Goal: Information Seeking & Learning: Learn about a topic

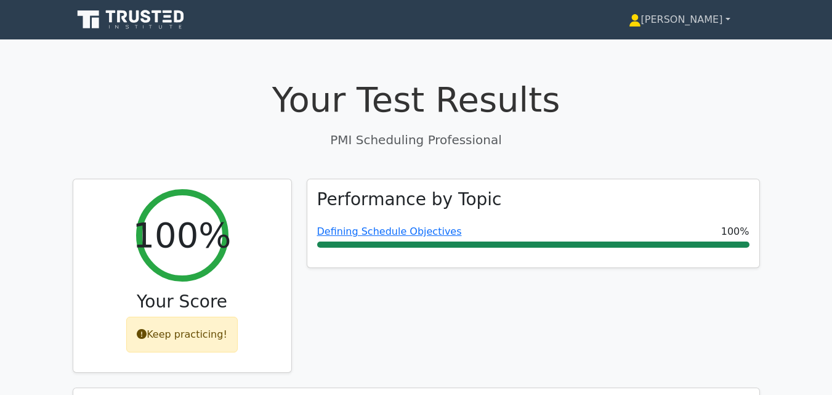
click at [730, 21] on link "[PERSON_NAME]" at bounding box center [679, 19] width 161 height 25
click at [727, 21] on link "[PERSON_NAME]" at bounding box center [679, 19] width 161 height 25
click at [725, 19] on link "[PERSON_NAME]" at bounding box center [679, 19] width 161 height 25
click at [727, 18] on link "[PERSON_NAME]" at bounding box center [679, 19] width 161 height 25
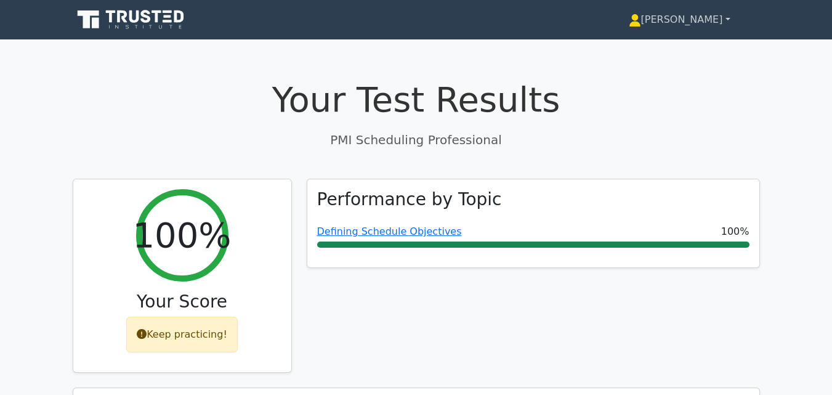
click at [727, 18] on link "[PERSON_NAME]" at bounding box center [679, 19] width 161 height 25
drag, startPoint x: 727, startPoint y: 18, endPoint x: 497, endPoint y: 38, distance: 231.3
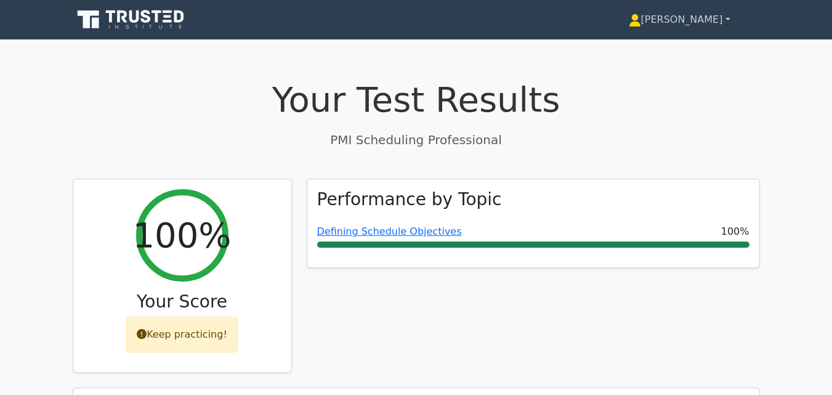
click at [497, 38] on nav "Jacob Profile Settings" at bounding box center [416, 19] width 832 height 39
click at [126, 26] on icon at bounding box center [127, 27] width 3 height 4
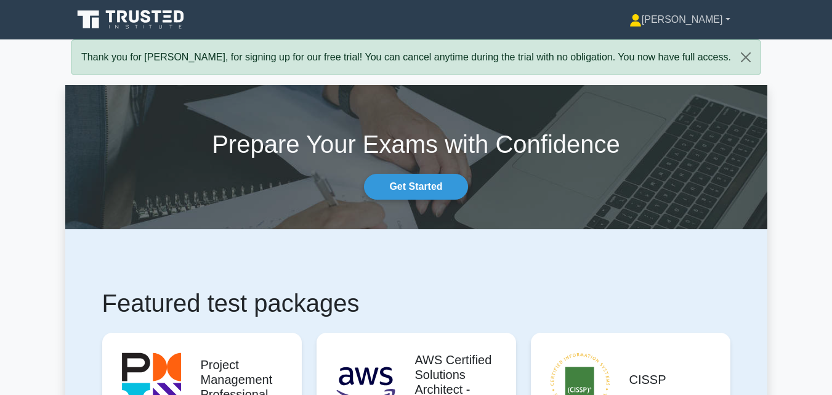
click at [728, 17] on link "[PERSON_NAME]" at bounding box center [680, 19] width 160 height 25
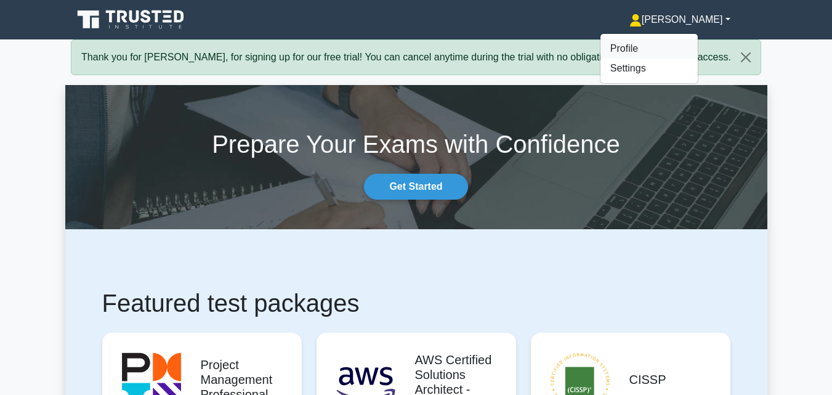
click at [676, 45] on link "Profile" at bounding box center [649, 49] width 97 height 20
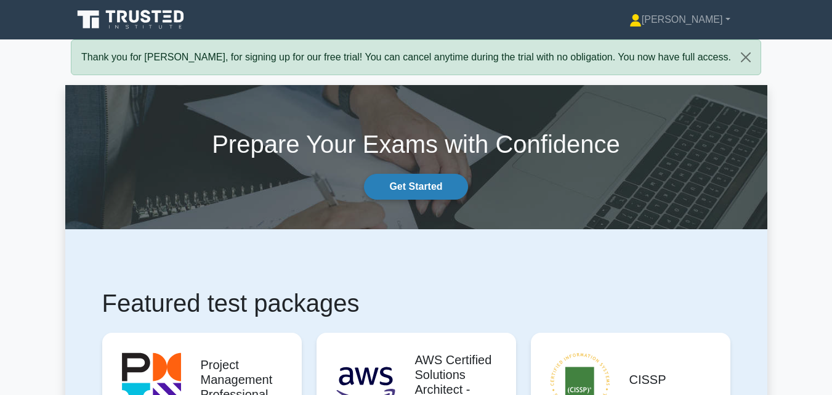
click at [413, 190] on link "Get Started" at bounding box center [416, 187] width 104 height 26
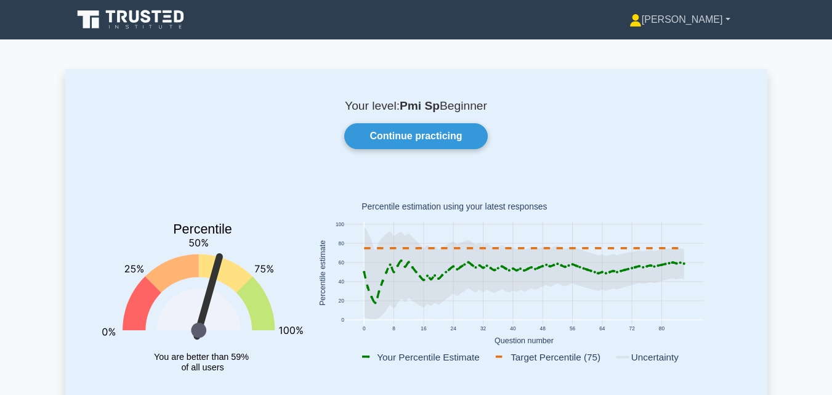
click at [727, 18] on link "[PERSON_NAME]" at bounding box center [680, 19] width 160 height 25
click at [684, 67] on link "Settings" at bounding box center [649, 69] width 97 height 20
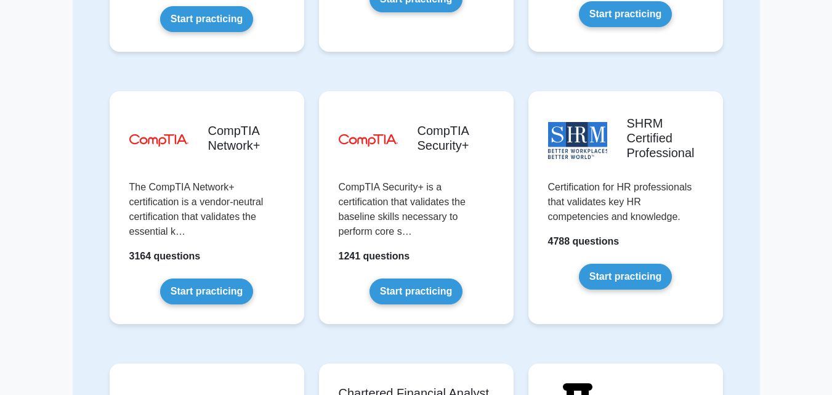
scroll to position [2030, 0]
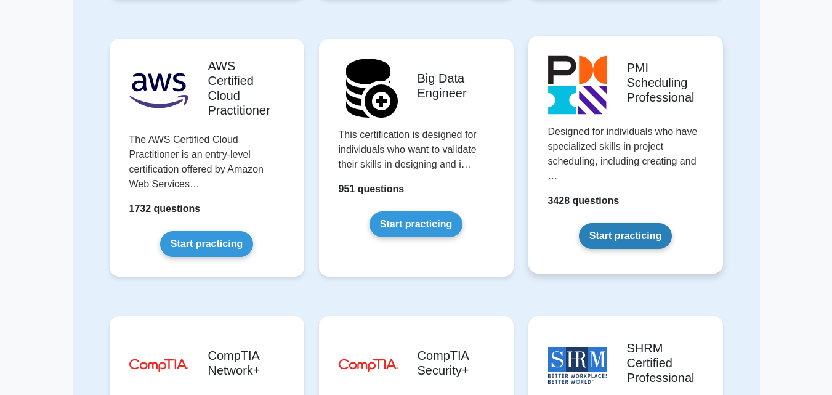
click at [640, 223] on link "Start practicing" at bounding box center [625, 236] width 93 height 26
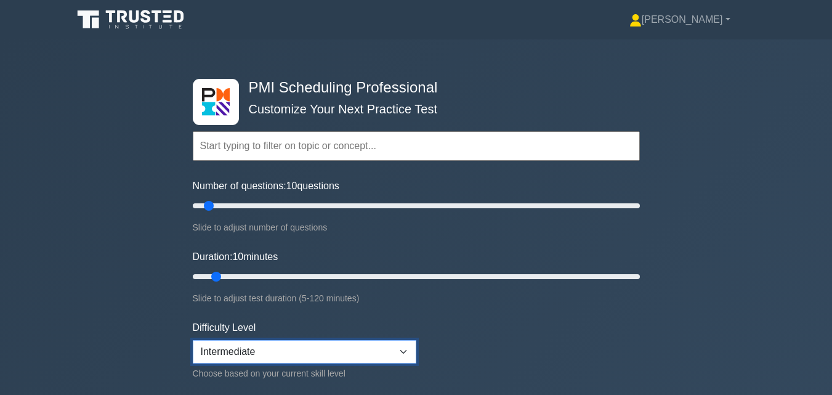
click at [404, 349] on select "Beginner Intermediate Expert" at bounding box center [305, 351] width 224 height 23
select select "beginner"
click at [193, 340] on select "Beginner Intermediate Expert" at bounding box center [305, 351] width 224 height 23
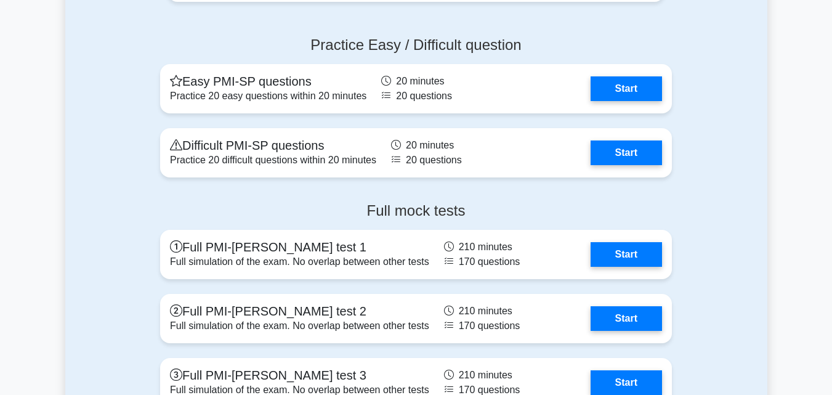
scroll to position [2876, 0]
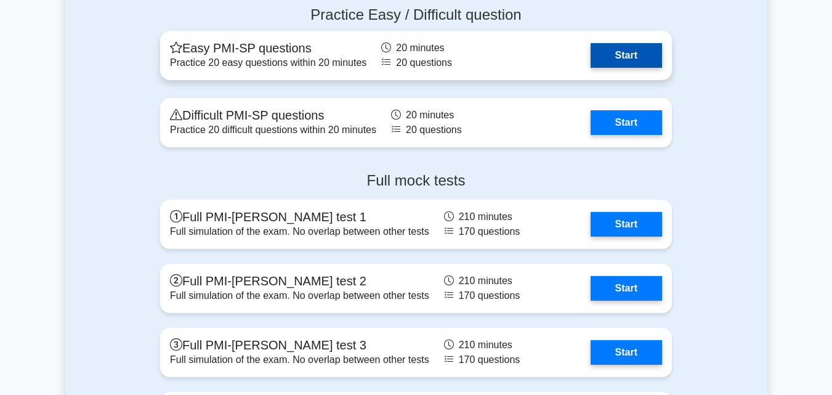
click at [630, 68] on link "Start" at bounding box center [626, 55] width 71 height 25
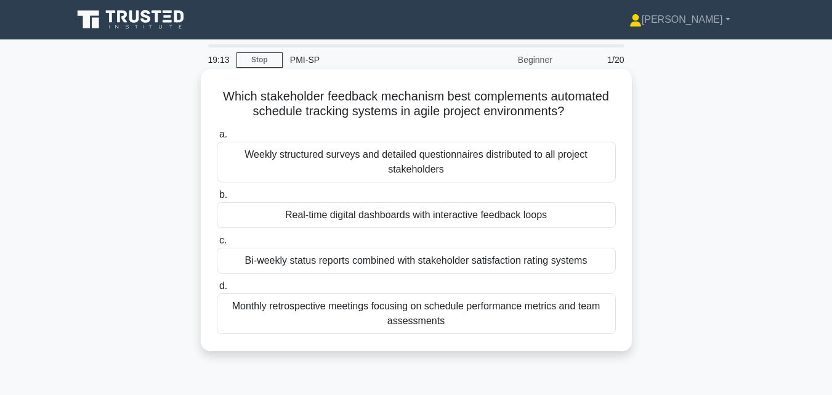
click at [532, 214] on div "Real-time digital dashboards with interactive feedback loops" at bounding box center [416, 215] width 399 height 26
click at [217, 199] on input "b. Real-time digital dashboards with interactive feedback loops" at bounding box center [217, 195] width 0 height 8
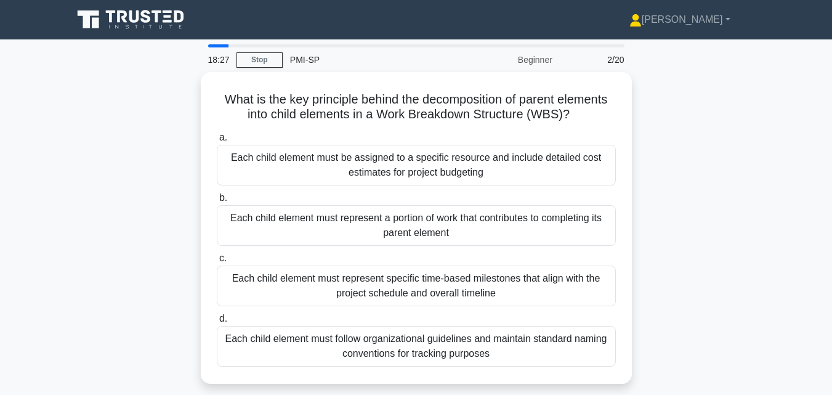
click at [532, 214] on div "Each child element must represent a portion of work that contributes to complet…" at bounding box center [416, 225] width 399 height 41
click at [217, 202] on input "b. Each child element must represent a portion of work that contributes to comp…" at bounding box center [217, 198] width 0 height 8
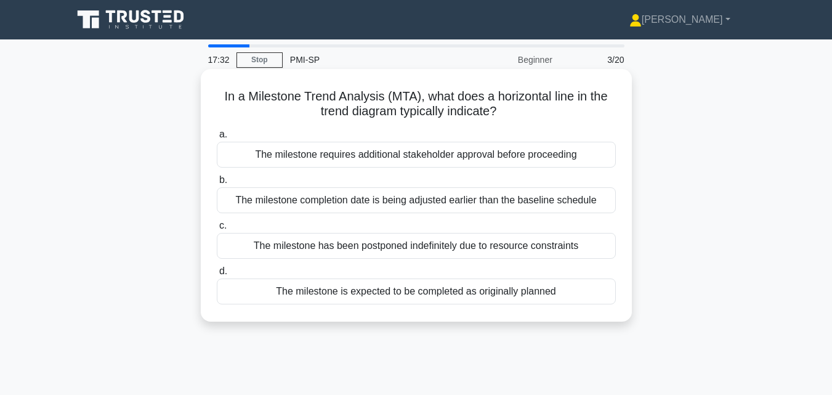
click at [440, 285] on div "The milestone is expected to be completed as originally planned" at bounding box center [416, 291] width 399 height 26
click at [217, 275] on input "d. The milestone is expected to be completed as originally planned" at bounding box center [217, 271] width 0 height 8
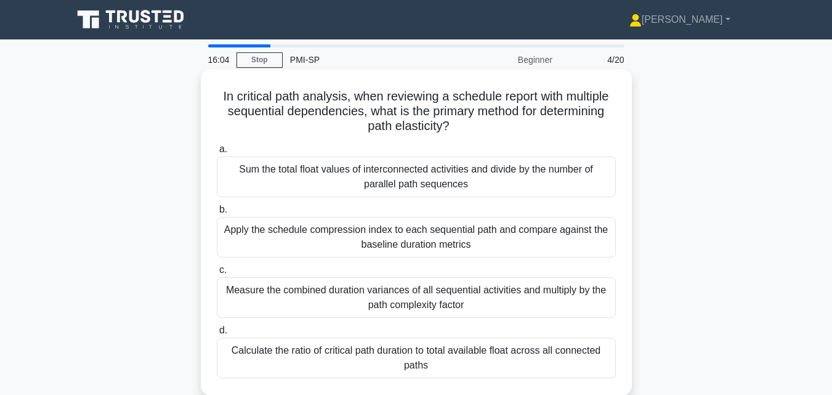
click at [351, 228] on div "Apply the schedule compression index to each sequential path and compare agains…" at bounding box center [416, 237] width 399 height 41
click at [217, 214] on input "b. Apply the schedule compression index to each sequential path and compare aga…" at bounding box center [217, 210] width 0 height 8
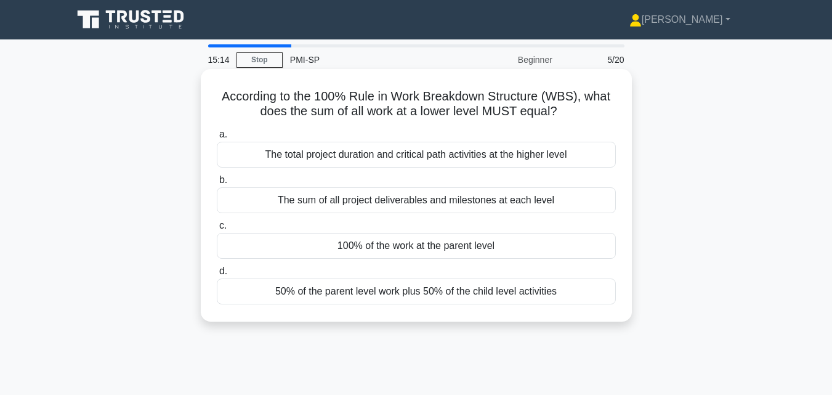
click at [355, 245] on div "100% of the work at the parent level" at bounding box center [416, 246] width 399 height 26
click at [217, 230] on input "c. 100% of the work at the parent level" at bounding box center [217, 226] width 0 height 8
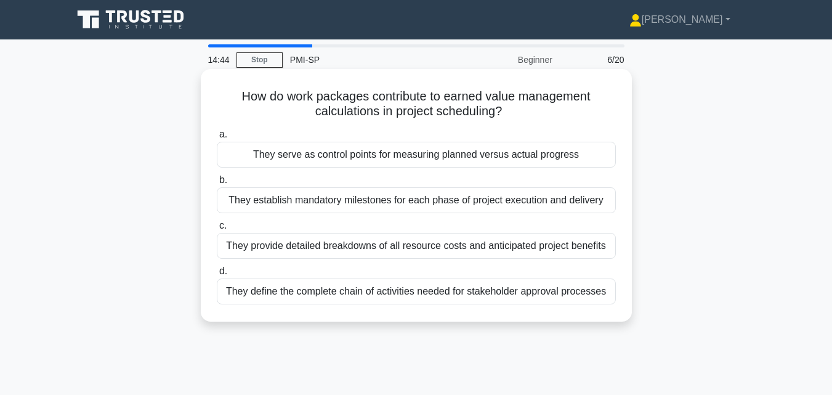
click at [358, 159] on div "They serve as control points for measuring planned versus actual progress" at bounding box center [416, 155] width 399 height 26
click at [217, 139] on input "a. They serve as control points for measuring planned versus actual progress" at bounding box center [217, 135] width 0 height 8
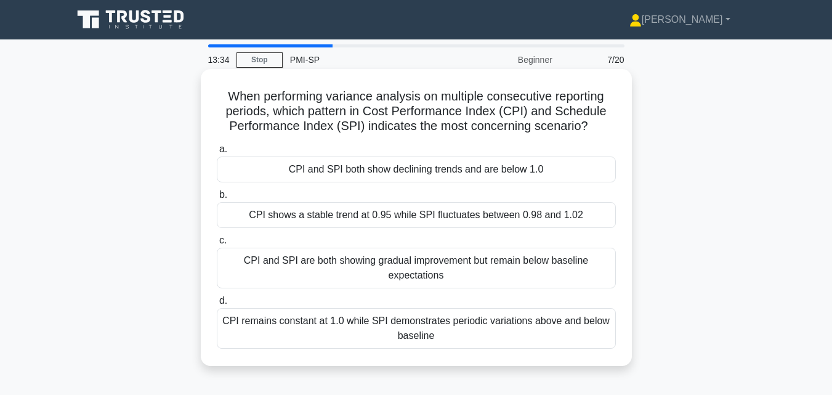
click at [361, 173] on div "CPI and SPI both show declining trends and are below 1.0" at bounding box center [416, 169] width 399 height 26
click at [217, 153] on input "a. CPI and SPI both show declining trends and are below 1.0" at bounding box center [217, 149] width 0 height 8
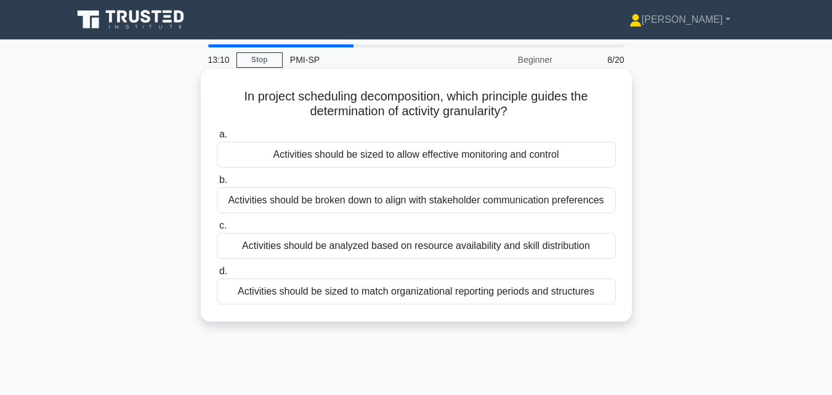
click at [357, 157] on div "Activities should be sized to allow effective monitoring and control" at bounding box center [416, 155] width 399 height 26
click at [217, 139] on input "a. Activities should be sized to allow effective monitoring and control" at bounding box center [217, 135] width 0 height 8
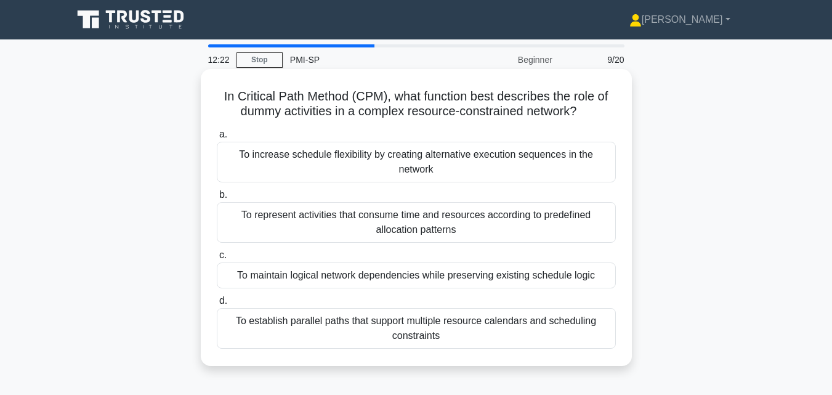
click at [348, 270] on div "To maintain logical network dependencies while preserving existing schedule log…" at bounding box center [416, 275] width 399 height 26
click at [217, 259] on input "c. To maintain logical network dependencies while preserving existing schedule …" at bounding box center [217, 255] width 0 height 8
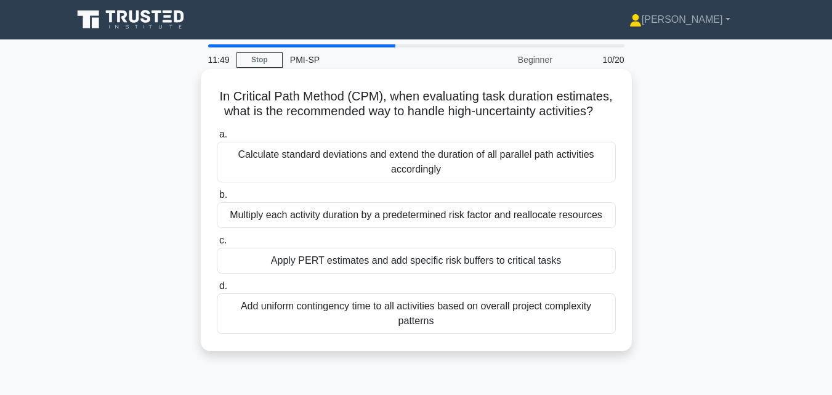
click at [349, 261] on div "Apply PERT estimates and add specific risk buffers to critical tasks" at bounding box center [416, 261] width 399 height 26
click at [217, 245] on input "c. Apply PERT estimates and add specific risk buffers to critical tasks" at bounding box center [217, 241] width 0 height 8
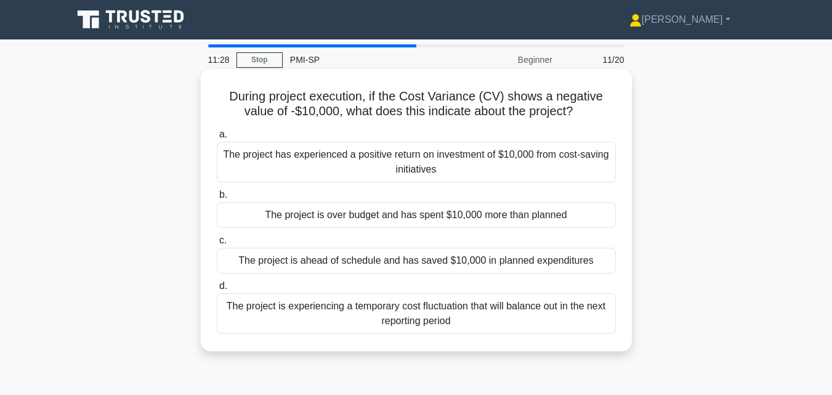
click at [342, 210] on div "The project is over budget and has spent $10,000 more than planned" at bounding box center [416, 215] width 399 height 26
click at [217, 199] on input "b. The project is over budget and has spent $10,000 more than planned" at bounding box center [217, 195] width 0 height 8
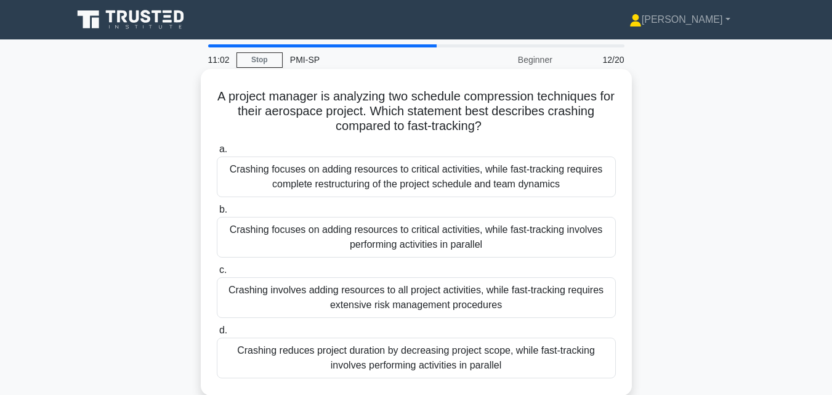
click at [341, 237] on div "Crashing focuses on adding resources to critical activities, while fast-trackin…" at bounding box center [416, 237] width 399 height 41
click at [217, 214] on input "b. Crashing focuses on adding resources to critical activities, while fast-trac…" at bounding box center [217, 210] width 0 height 8
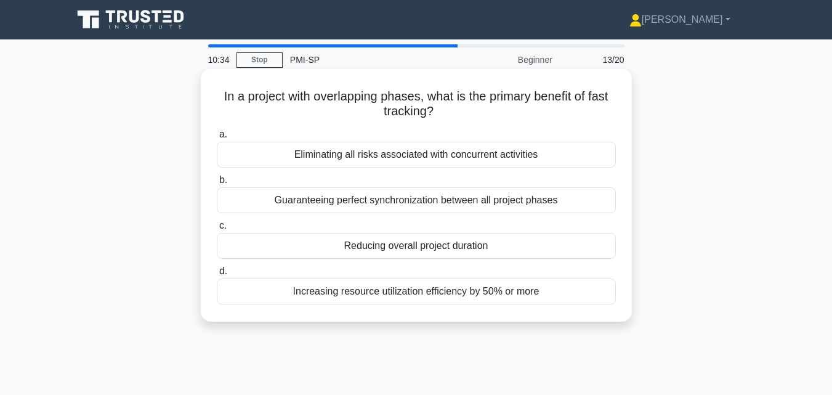
click at [351, 248] on div "Reducing overall project duration" at bounding box center [416, 246] width 399 height 26
click at [217, 230] on input "c. Reducing overall project duration" at bounding box center [217, 226] width 0 height 8
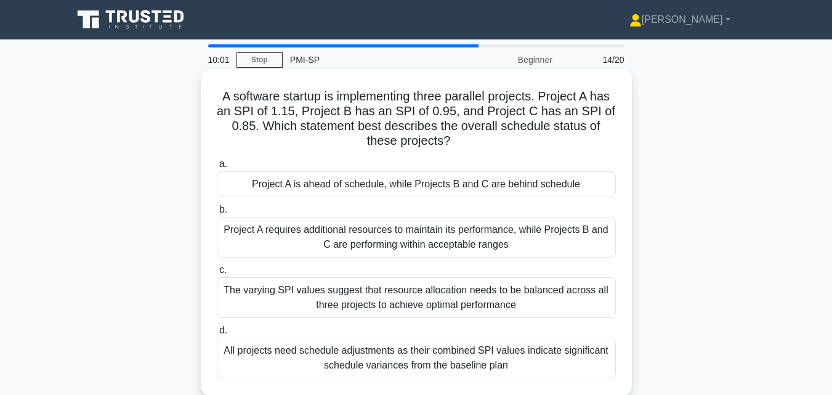
click at [352, 187] on div "Project A is ahead of schedule, while Projects B and C are behind schedule" at bounding box center [416, 184] width 399 height 26
click at [217, 168] on input "a. Project A is ahead of schedule, while Projects B and C are behind schedule" at bounding box center [217, 164] width 0 height 8
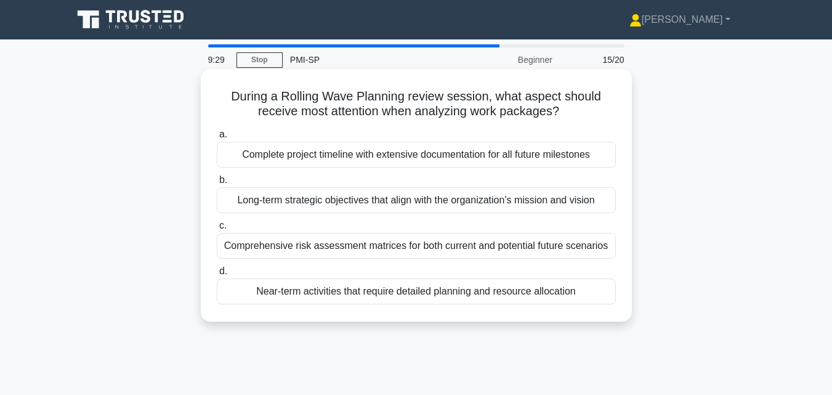
click at [349, 295] on div "Near-term activities that require detailed planning and resource allocation" at bounding box center [416, 291] width 399 height 26
click at [217, 275] on input "d. Near-term activities that require detailed planning and resource allocation" at bounding box center [217, 271] width 0 height 8
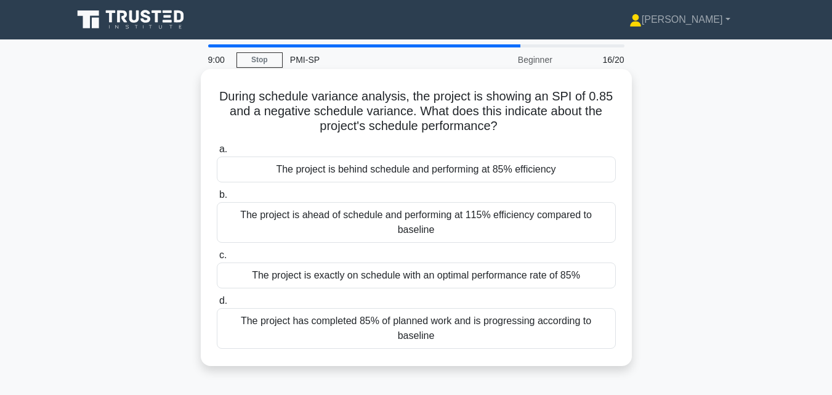
click at [348, 169] on div "The project is behind schedule and performing at 85% efficiency" at bounding box center [416, 169] width 399 height 26
click at [217, 153] on input "a. The project is behind schedule and performing at 85% efficiency" at bounding box center [217, 149] width 0 height 8
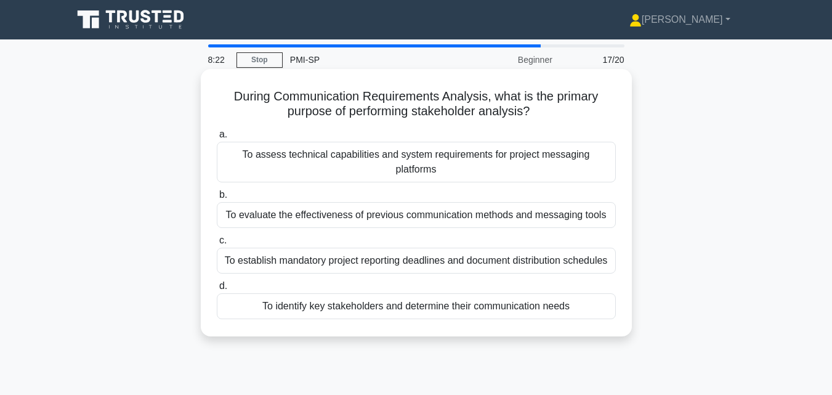
click at [367, 293] on div "To identify key stakeholders and determine their communication needs" at bounding box center [416, 306] width 399 height 26
click at [217, 290] on input "d. To identify key stakeholders and determine their communication needs" at bounding box center [217, 286] width 0 height 8
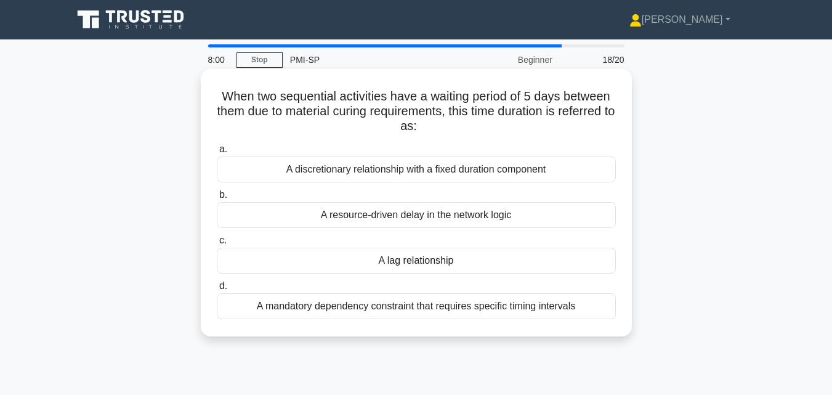
click at [371, 263] on div "A lag relationship" at bounding box center [416, 261] width 399 height 26
click at [217, 245] on input "c. A lag relationship" at bounding box center [217, 241] width 0 height 8
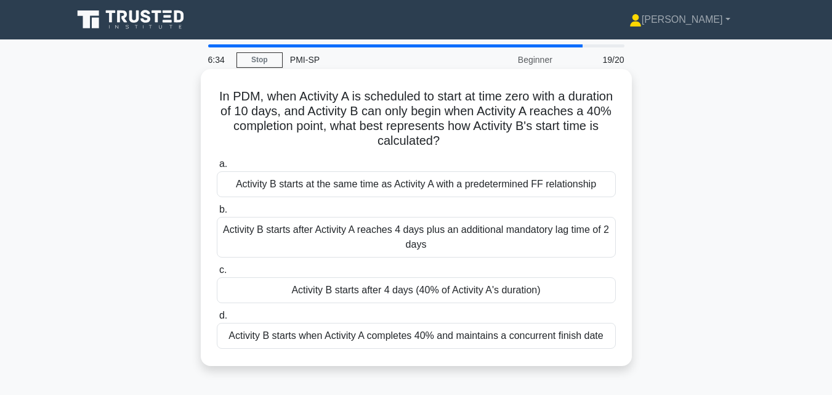
click at [355, 333] on div "Activity B starts when Activity A completes 40% and maintains a concurrent fini…" at bounding box center [416, 336] width 399 height 26
click at [217, 320] on input "d. Activity B starts when Activity A completes 40% and maintains a concurrent f…" at bounding box center [217, 316] width 0 height 8
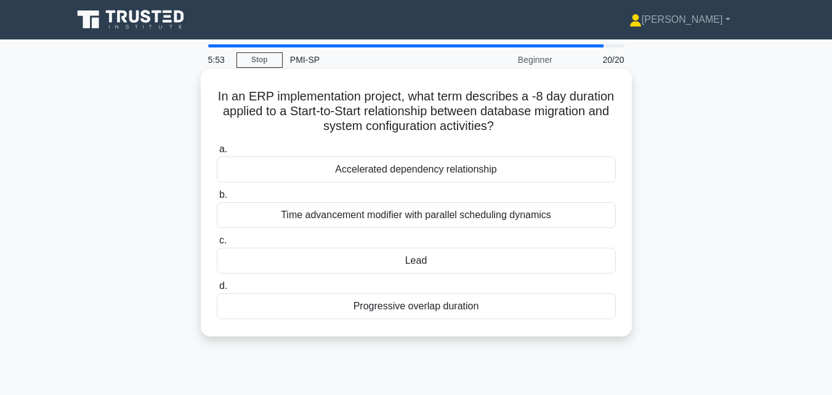
click at [410, 260] on div "Lead" at bounding box center [416, 261] width 399 height 26
click at [217, 245] on input "c. Lead" at bounding box center [217, 241] width 0 height 8
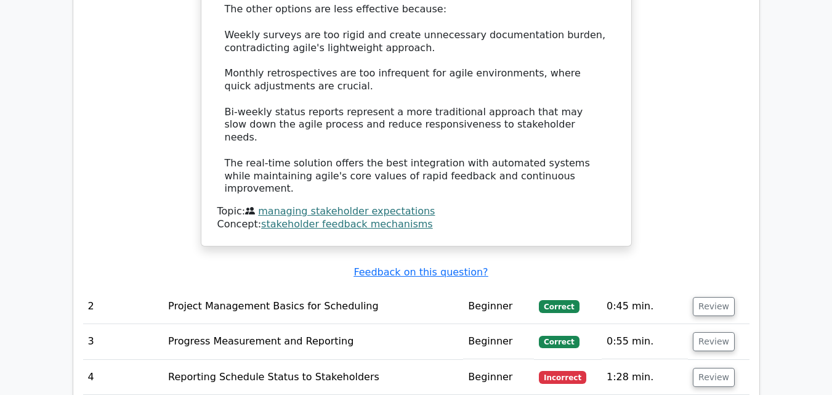
scroll to position [1466, 0]
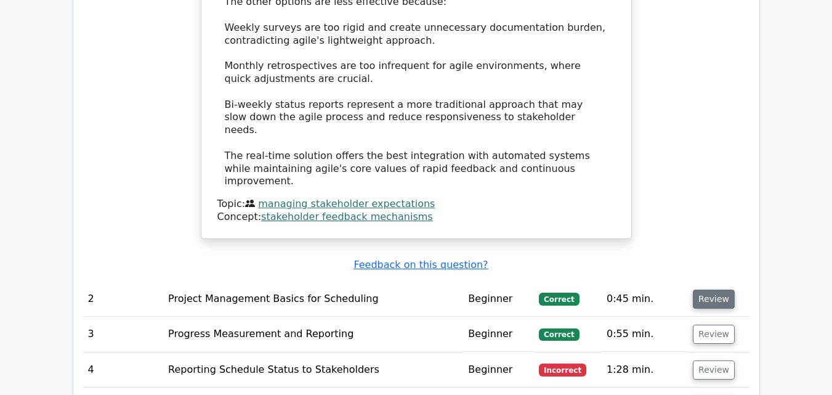
click at [713, 290] on button "Review" at bounding box center [714, 299] width 42 height 19
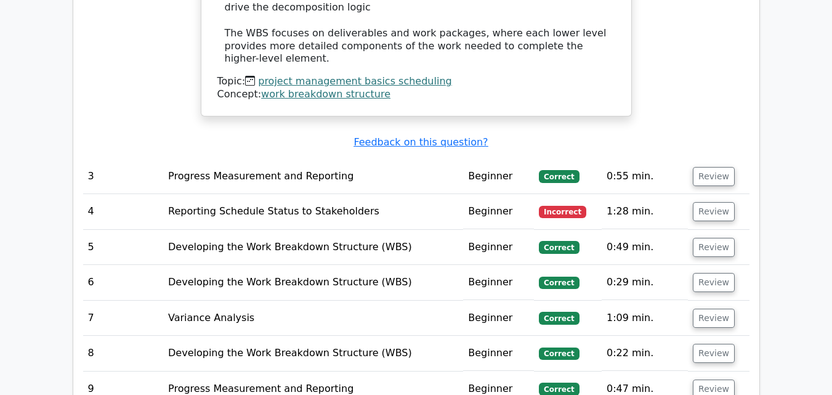
scroll to position [2325, 0]
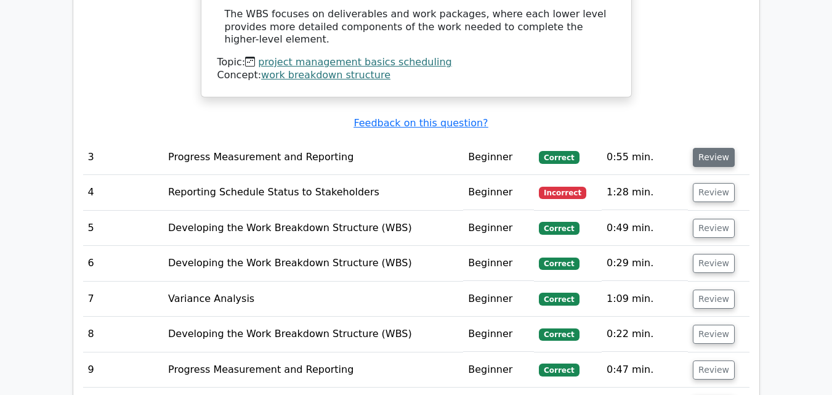
click at [715, 148] on button "Review" at bounding box center [714, 157] width 42 height 19
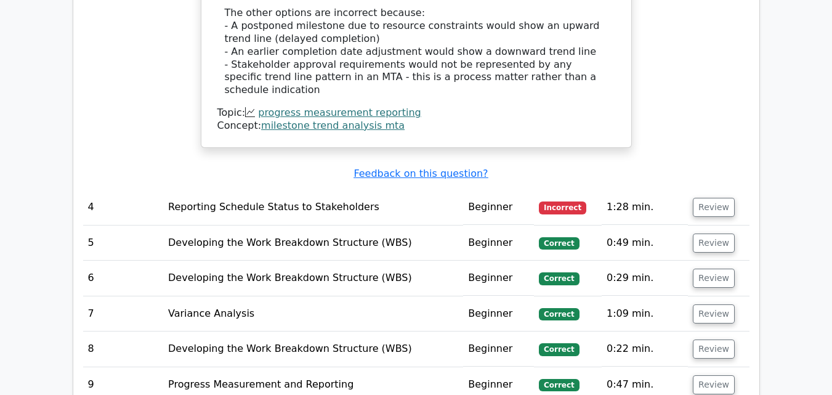
scroll to position [2872, 0]
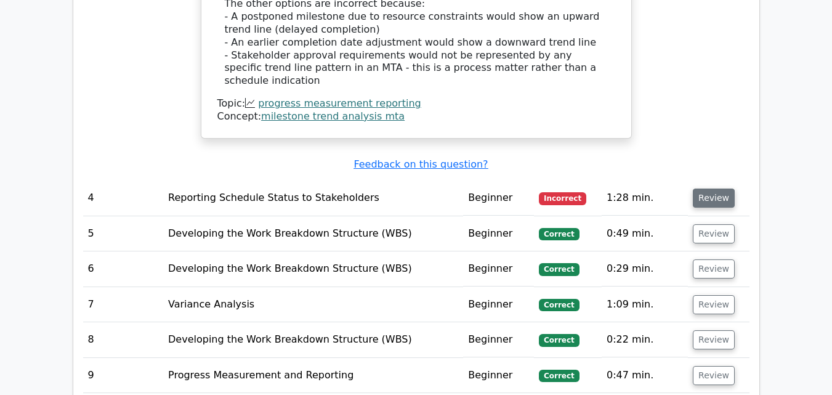
click at [702, 189] on button "Review" at bounding box center [714, 198] width 42 height 19
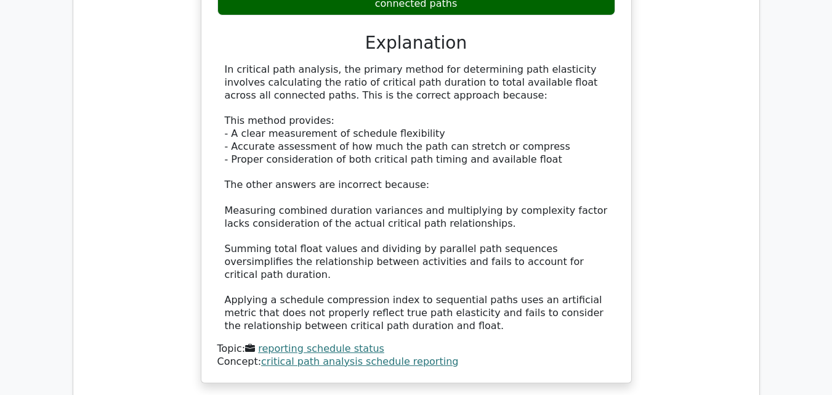
scroll to position [3382, 0]
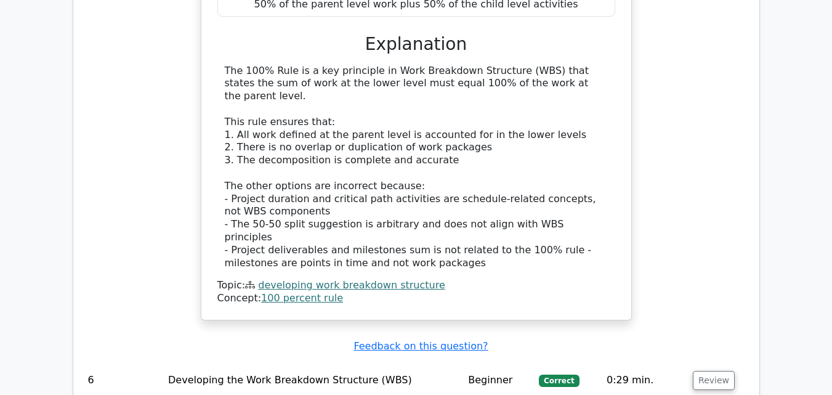
scroll to position [4046, 0]
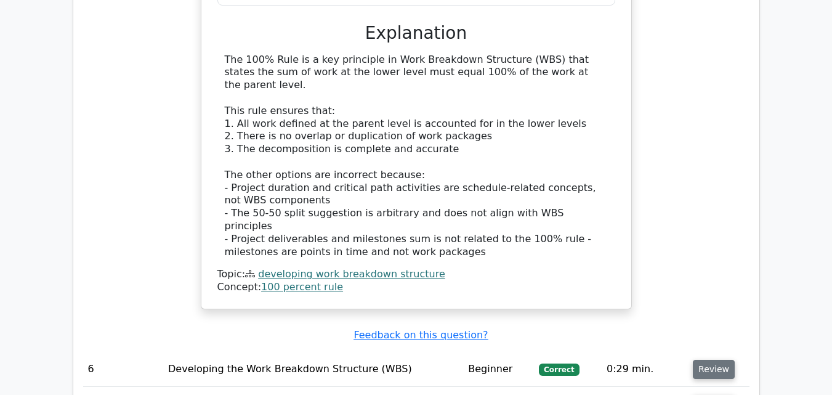
click at [720, 360] on button "Review" at bounding box center [714, 369] width 42 height 19
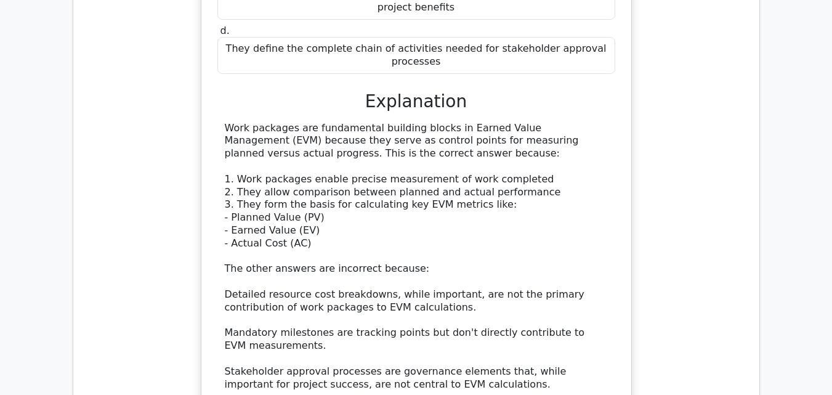
scroll to position [4629, 0]
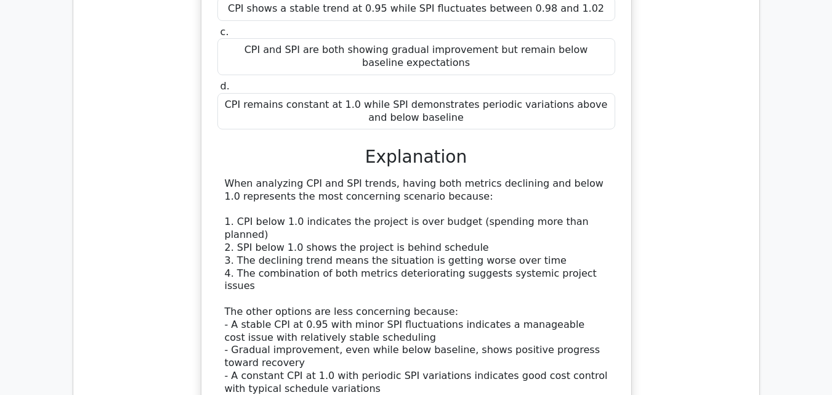
scroll to position [5346, 0]
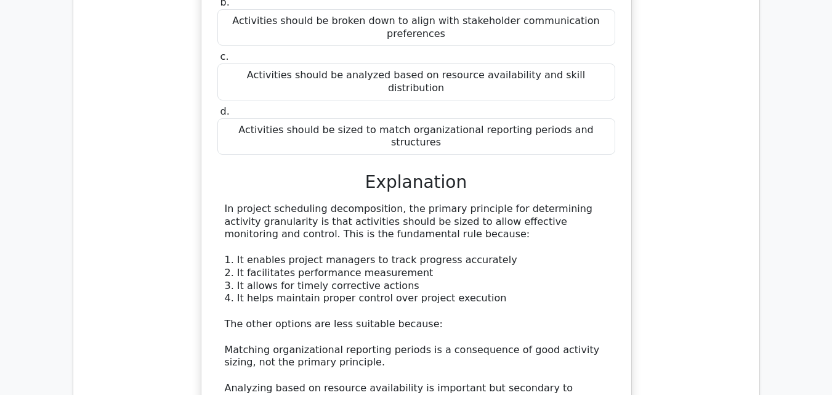
scroll to position [5985, 0]
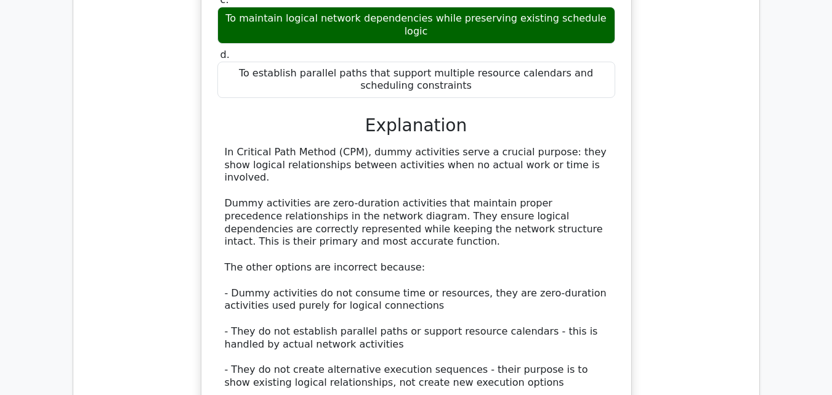
scroll to position [6749, 0]
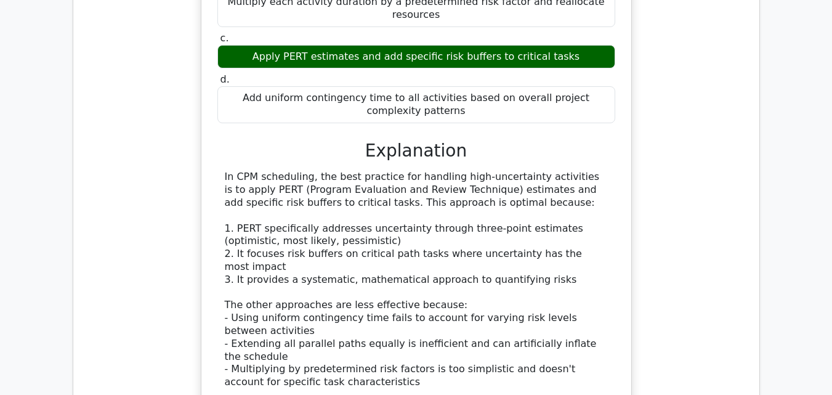
scroll to position [7441, 0]
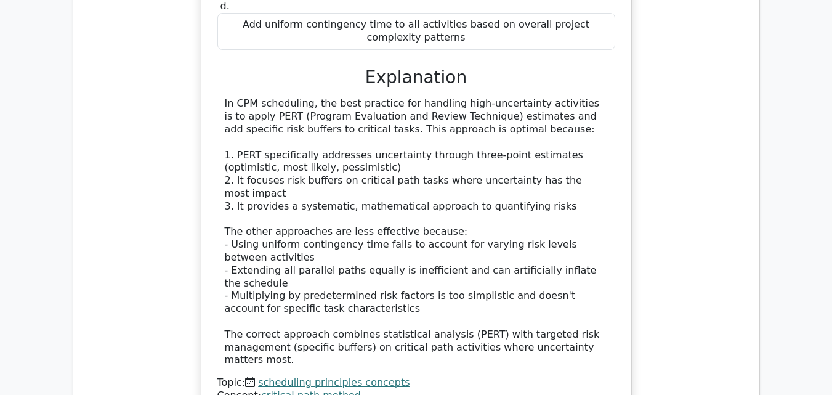
scroll to position [7557, 0]
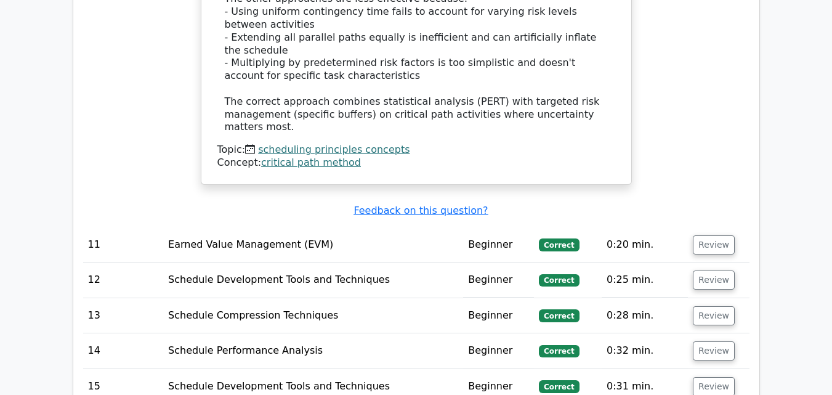
scroll to position [7687, 0]
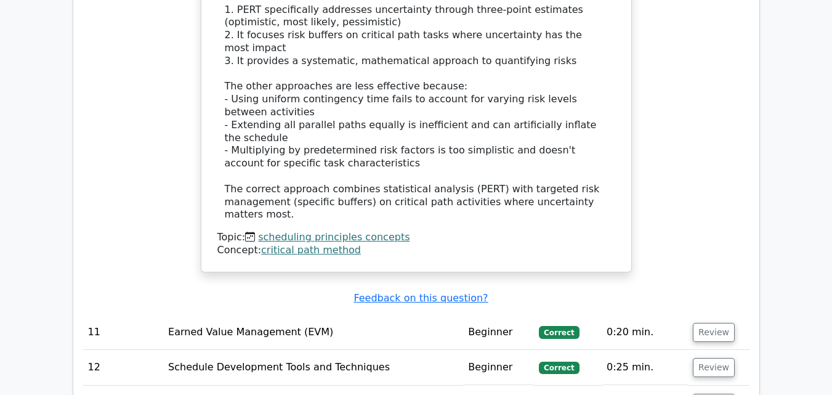
scroll to position [7658, 0]
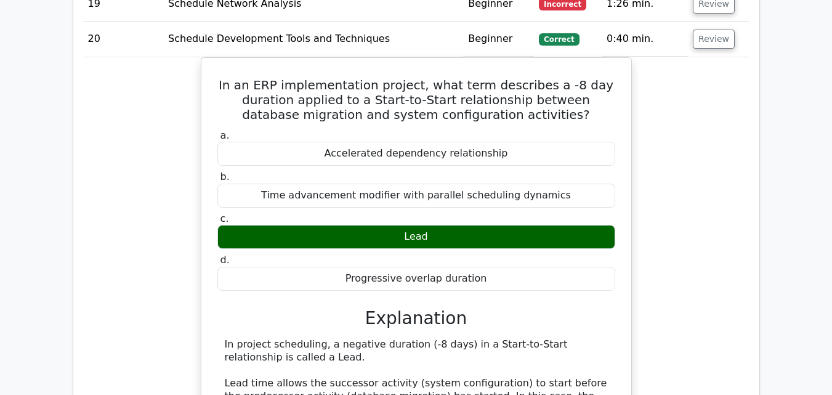
scroll to position [8270, 0]
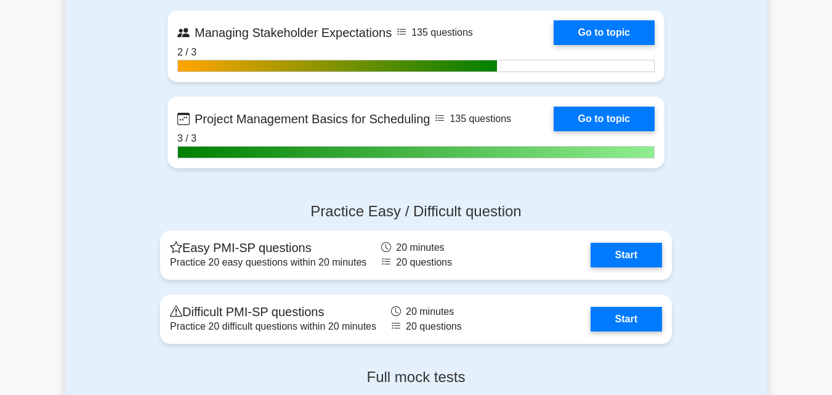
scroll to position [2698, 0]
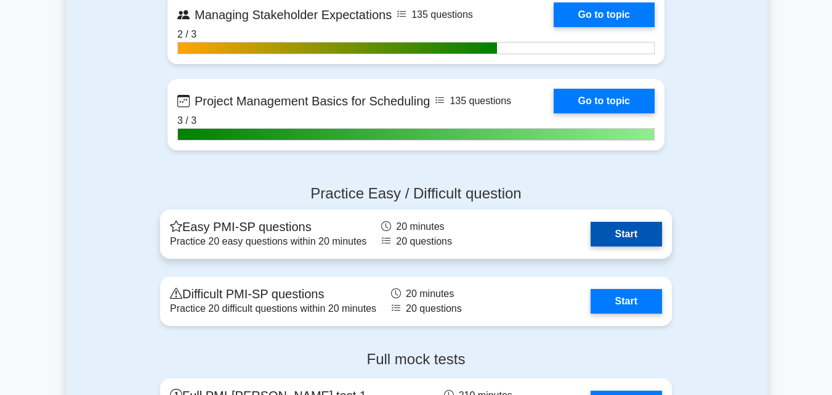
click at [628, 246] on link "Start" at bounding box center [626, 234] width 71 height 25
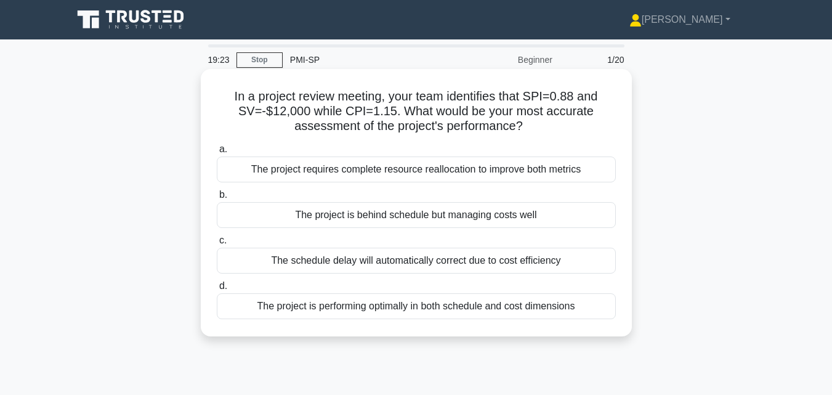
click at [557, 211] on div "The project is behind schedule but managing costs well" at bounding box center [416, 215] width 399 height 26
click at [217, 199] on input "b. The project is behind schedule but managing costs well" at bounding box center [217, 195] width 0 height 8
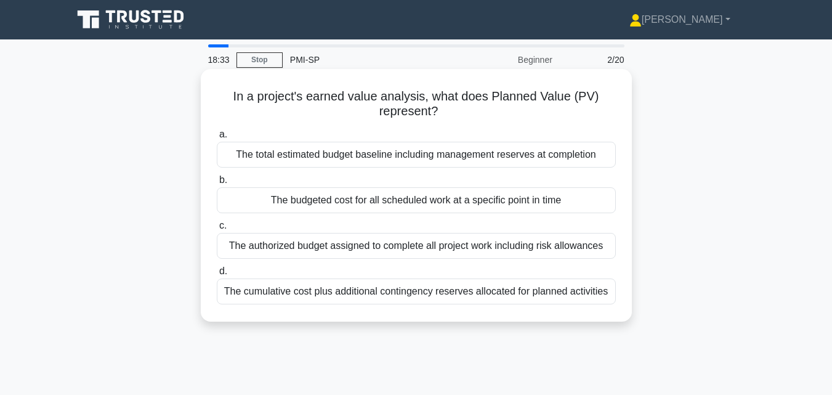
click at [529, 198] on div "The budgeted cost for all scheduled work at a specific point in time" at bounding box center [416, 200] width 399 height 26
click at [217, 184] on input "b. The budgeted cost for all scheduled work at a specific point in time" at bounding box center [217, 180] width 0 height 8
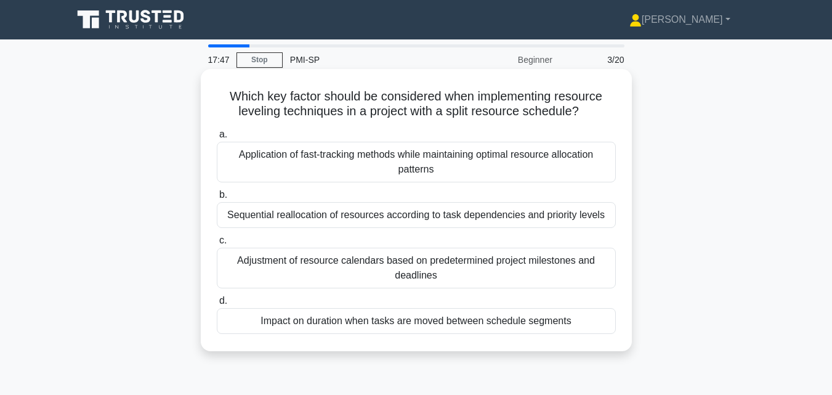
click at [463, 221] on div "Sequential reallocation of resources according to task dependencies and priorit…" at bounding box center [416, 215] width 399 height 26
click at [217, 199] on input "b. Sequential reallocation of resources according to task dependencies and prio…" at bounding box center [217, 195] width 0 height 8
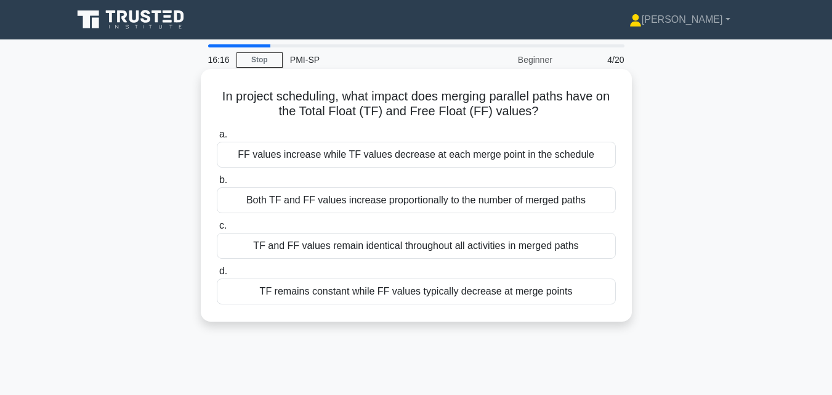
click at [433, 288] on div "TF remains constant while FF values typically decrease at merge points" at bounding box center [416, 291] width 399 height 26
click at [217, 275] on input "d. TF remains constant while FF values typically decrease at merge points" at bounding box center [217, 271] width 0 height 8
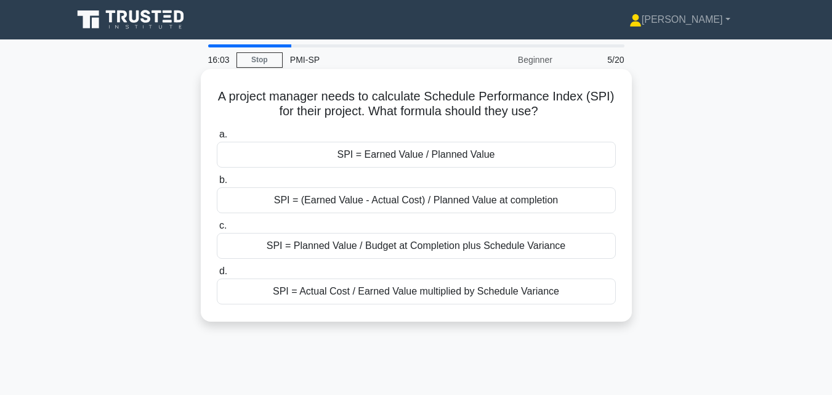
click at [474, 157] on div "SPI = Earned Value / Planned Value" at bounding box center [416, 155] width 399 height 26
click at [217, 139] on input "a. SPI = Earned Value / Planned Value" at bounding box center [217, 135] width 0 height 8
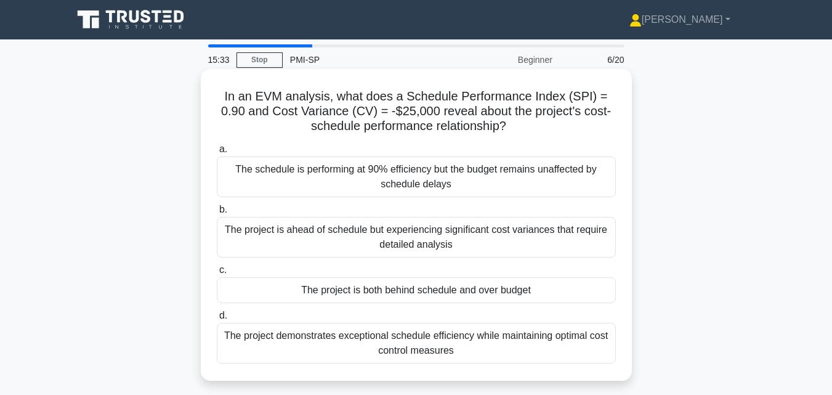
click at [463, 293] on div "The project is both behind schedule and over budget" at bounding box center [416, 290] width 399 height 26
click at [217, 274] on input "c. The project is both behind schedule and over budget" at bounding box center [217, 270] width 0 height 8
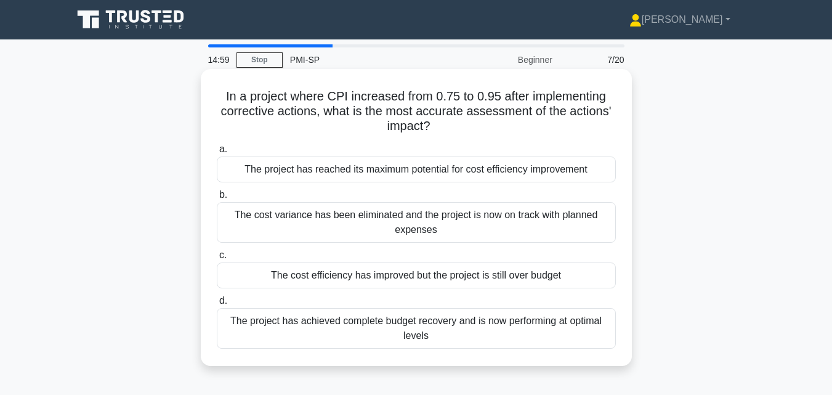
click at [459, 278] on div "The cost efficiency has improved but the project is still over budget" at bounding box center [416, 275] width 399 height 26
click at [217, 259] on input "c. The cost efficiency has improved but the project is still over budget" at bounding box center [217, 255] width 0 height 8
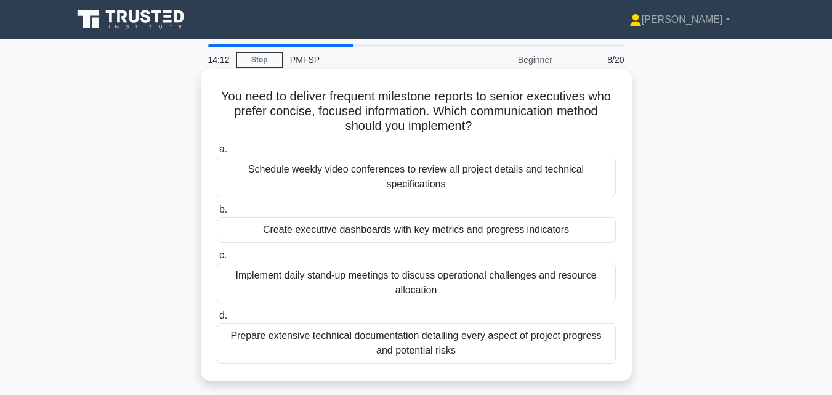
click at [447, 232] on div "Create executive dashboards with key metrics and progress indicators" at bounding box center [416, 230] width 399 height 26
click at [217, 214] on input "b. Create executive dashboards with key metrics and progress indicators" at bounding box center [217, 210] width 0 height 8
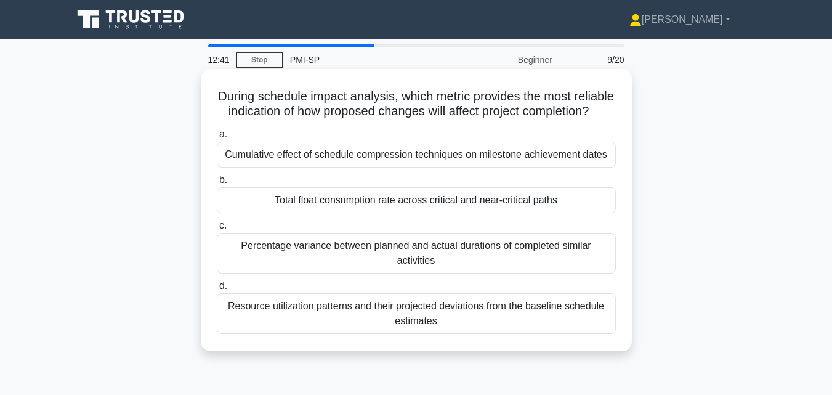
click at [431, 213] on div "Total float consumption rate across critical and near-critical paths" at bounding box center [416, 200] width 399 height 26
click at [217, 184] on input "b. Total float consumption rate across critical and near-critical paths" at bounding box center [217, 180] width 0 height 8
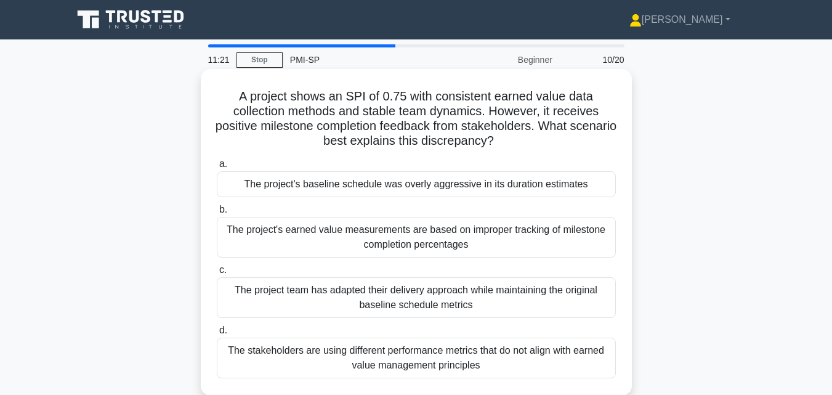
click at [435, 229] on div "The project's earned value measurements are based on improper tracking of miles…" at bounding box center [416, 237] width 399 height 41
click at [217, 214] on input "b. The project's earned value measurements are based on improper tracking of mi…" at bounding box center [217, 210] width 0 height 8
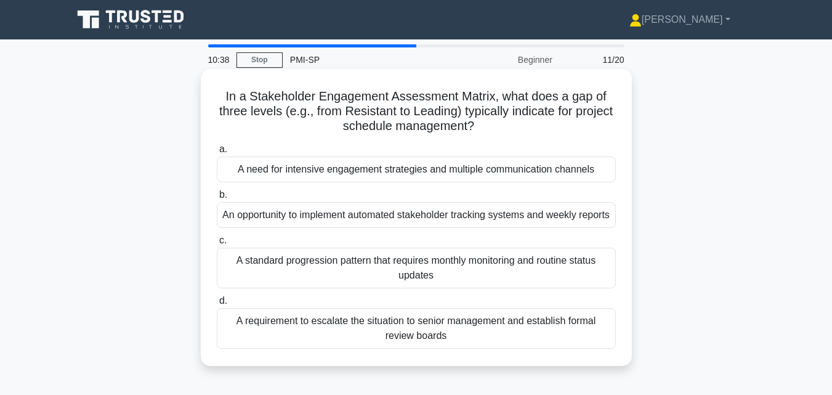
click at [435, 275] on div "A standard progression pattern that requires monthly monitoring and routine sta…" at bounding box center [416, 268] width 399 height 41
click at [217, 245] on input "c. A standard progression pattern that requires monthly monitoring and routine …" at bounding box center [217, 241] width 0 height 8
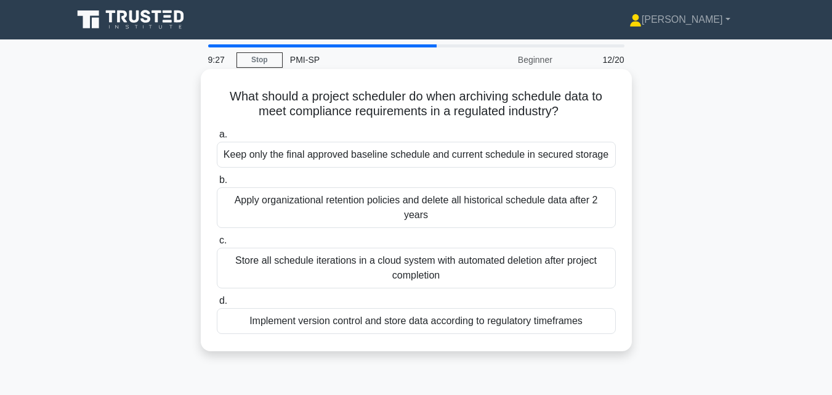
click at [409, 317] on div "Implement version control and store data according to regulatory timeframes" at bounding box center [416, 321] width 399 height 26
click at [217, 305] on input "d. Implement version control and store data according to regulatory timeframes" at bounding box center [217, 301] width 0 height 8
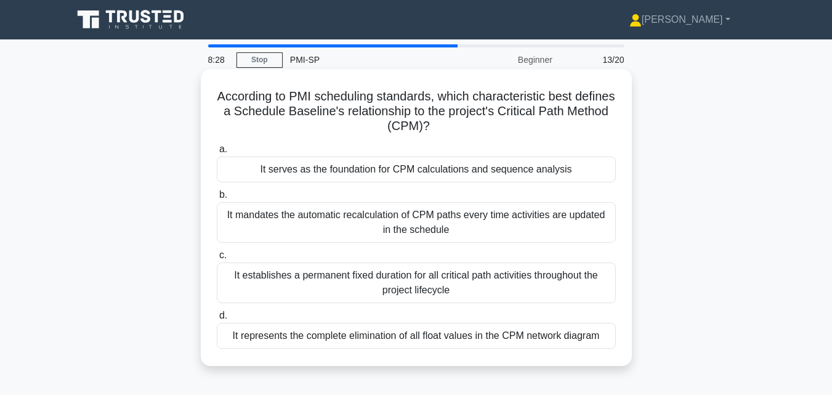
click at [392, 223] on div "It mandates the automatic recalculation of CPM paths every time activities are …" at bounding box center [416, 222] width 399 height 41
click at [217, 199] on input "b. It mandates the automatic recalculation of CPM paths every time activities a…" at bounding box center [217, 195] width 0 height 8
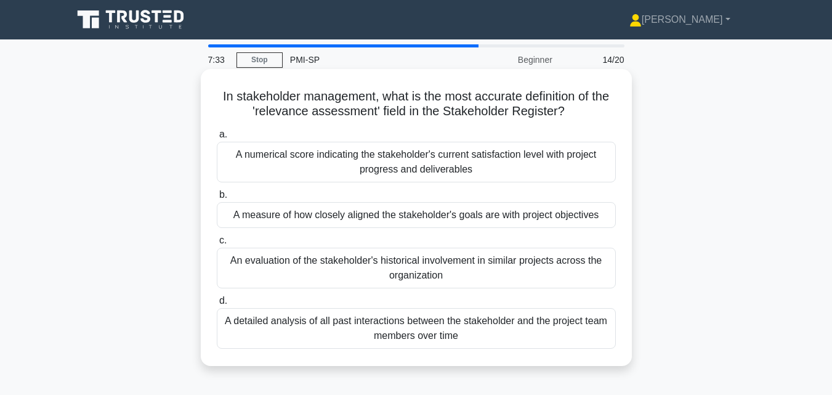
click at [386, 167] on div "A numerical score indicating the stakeholder's current satisfaction level with …" at bounding box center [416, 162] width 399 height 41
click at [217, 139] on input "a. A numerical score indicating the stakeholder's current satisfaction level wi…" at bounding box center [217, 135] width 0 height 8
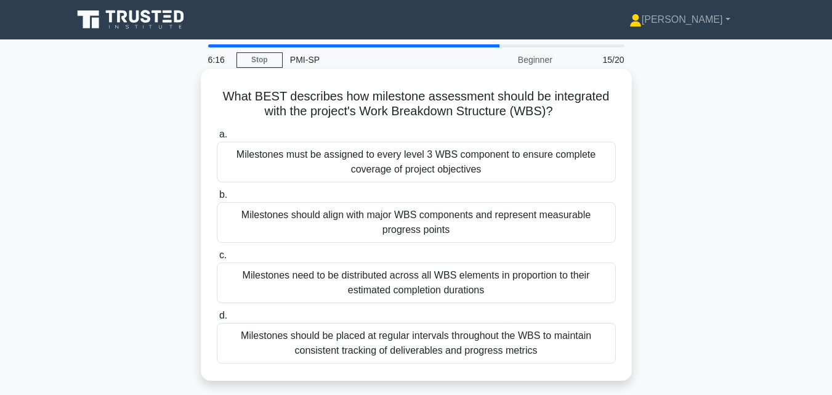
click at [380, 237] on div "Milestones should align with major WBS components and represent measurable prog…" at bounding box center [416, 222] width 399 height 41
click at [217, 199] on input "b. Milestones should align with major WBS components and represent measurable p…" at bounding box center [217, 195] width 0 height 8
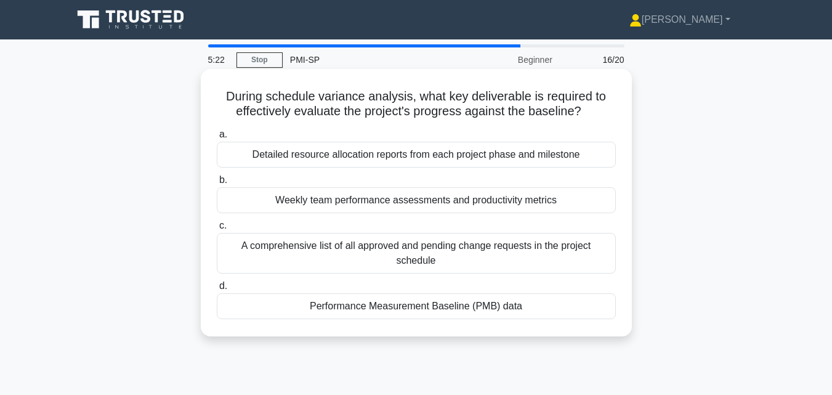
click at [445, 311] on div "Performance Measurement Baseline (PMB) data" at bounding box center [416, 306] width 399 height 26
click at [217, 290] on input "d. Performance Measurement Baseline (PMB) data" at bounding box center [217, 286] width 0 height 8
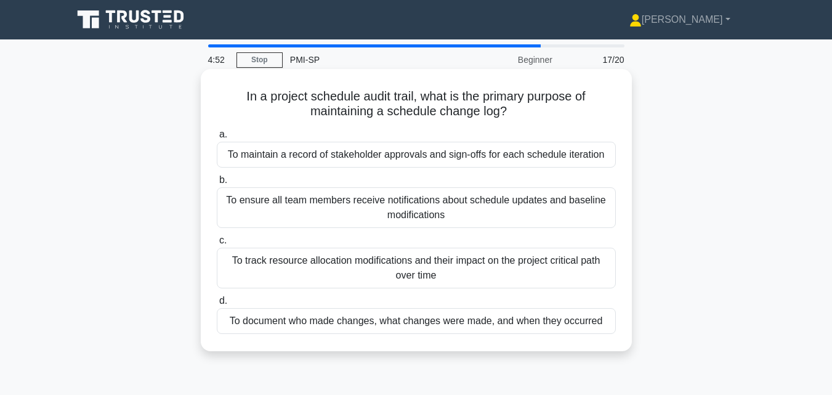
click at [436, 164] on div "To maintain a record of stakeholder approvals and sign-offs for each schedule i…" at bounding box center [416, 155] width 399 height 26
click at [217, 139] on input "a. To maintain a record of stakeholder approvals and sign-offs for each schedul…" at bounding box center [217, 135] width 0 height 8
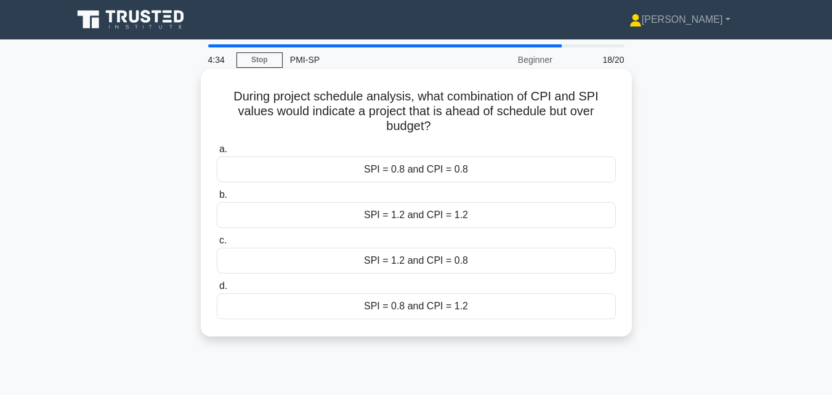
click at [414, 261] on div "SPI = 1.2 and CPI = 0.8" at bounding box center [416, 261] width 399 height 26
click at [217, 245] on input "c. SPI = 1.2 and CPI = 0.8" at bounding box center [217, 241] width 0 height 8
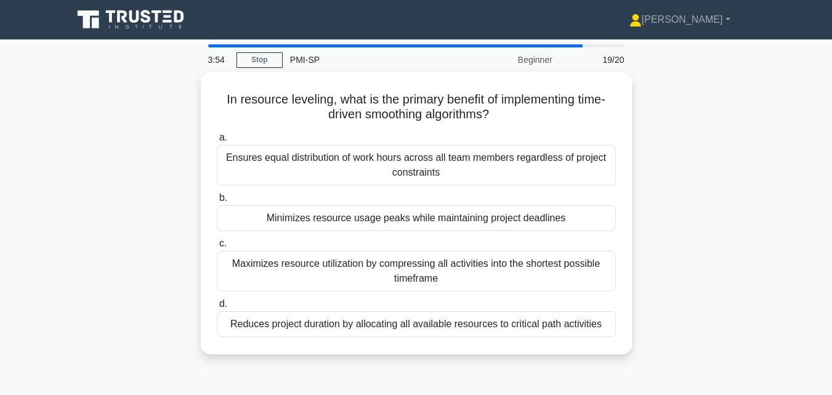
click at [414, 261] on div "Maximizes resource utilization by compressing all activities into the shortest …" at bounding box center [416, 271] width 399 height 41
click at [217, 248] on input "c. Maximizes resource utilization by compressing all activities into the shorte…" at bounding box center [217, 244] width 0 height 8
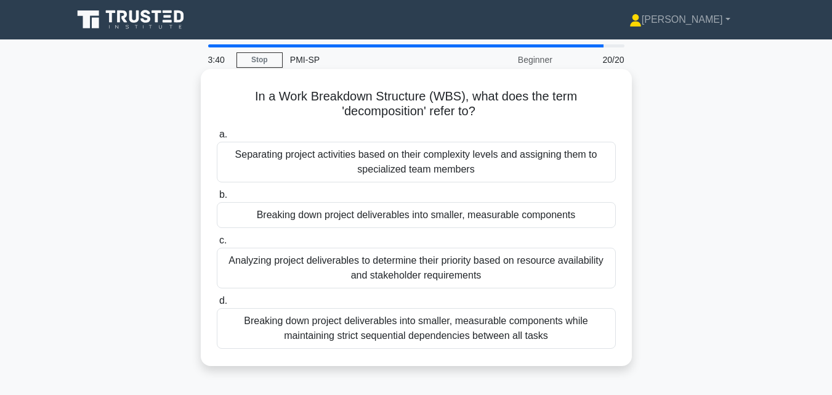
click at [402, 214] on div "Breaking down project deliverables into smaller, measurable components" at bounding box center [416, 215] width 399 height 26
click at [217, 199] on input "b. Breaking down project deliverables into smaller, measurable components" at bounding box center [217, 195] width 0 height 8
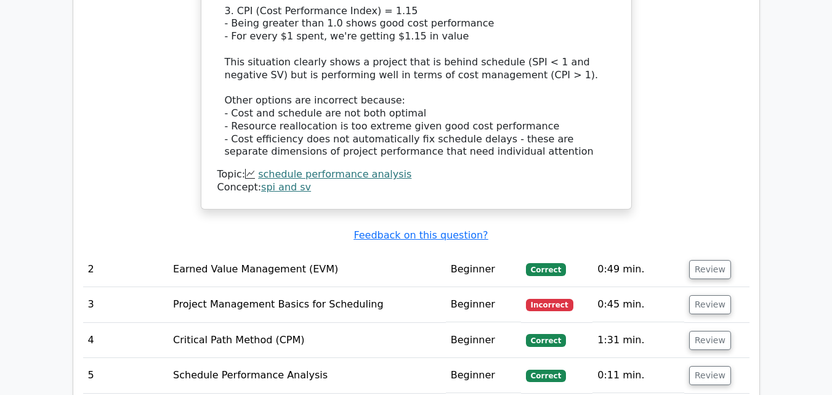
scroll to position [1342, 0]
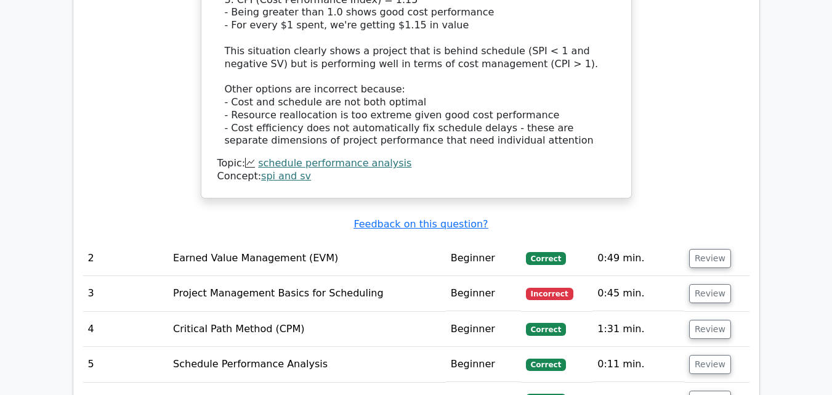
click at [725, 257] on td "Review" at bounding box center [716, 258] width 65 height 35
click at [712, 260] on button "Review" at bounding box center [710, 258] width 42 height 19
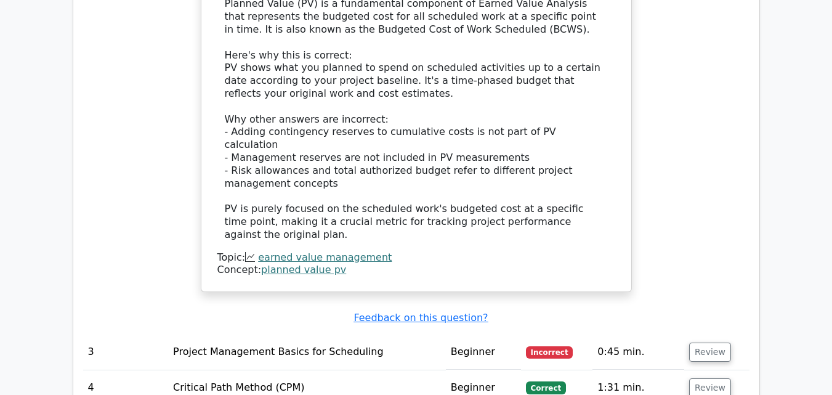
scroll to position [1944, 0]
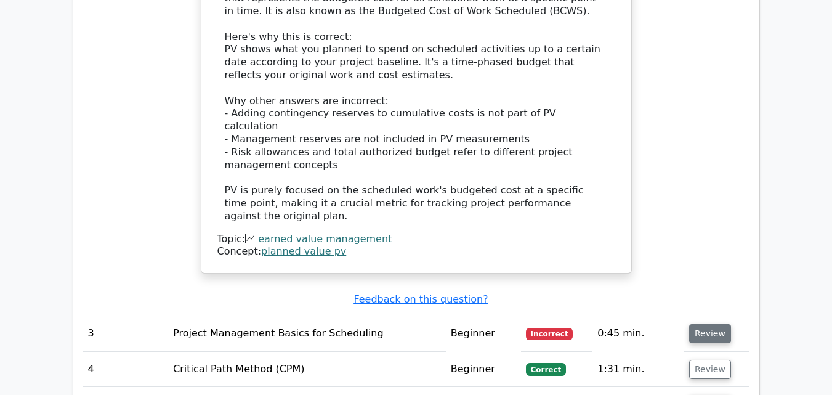
click at [699, 324] on button "Review" at bounding box center [710, 333] width 42 height 19
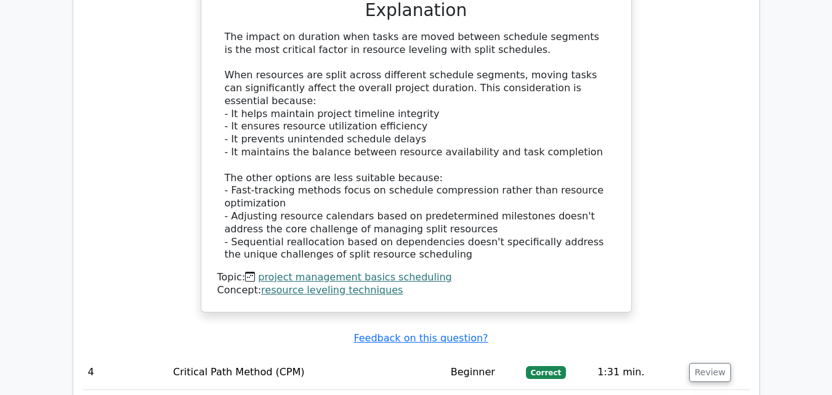
scroll to position [2656, 0]
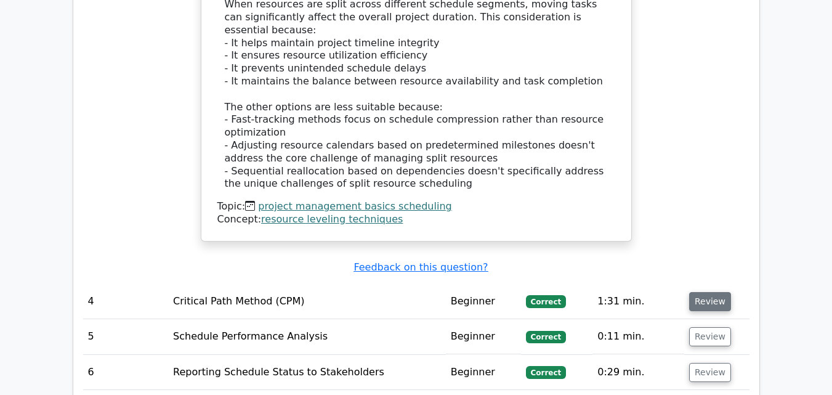
click at [702, 292] on button "Review" at bounding box center [710, 301] width 42 height 19
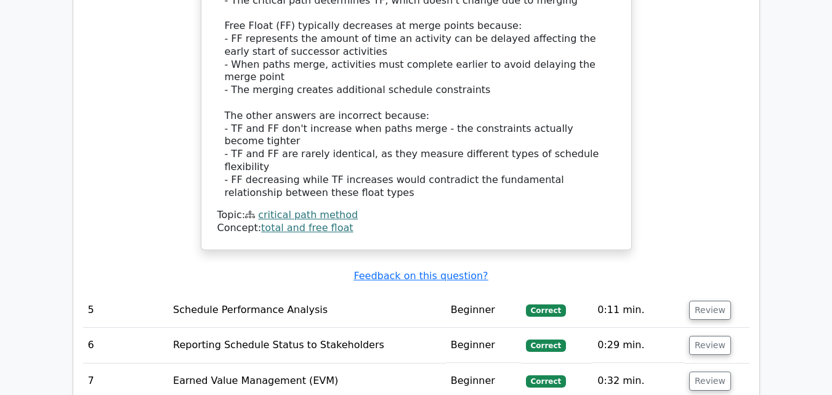
scroll to position [3326, 0]
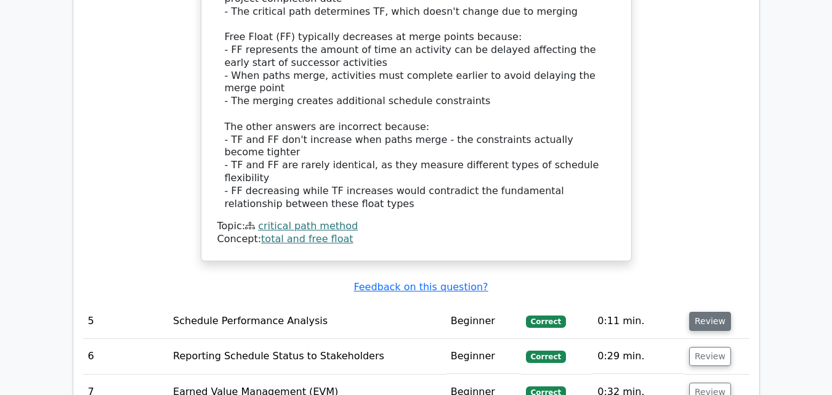
click at [713, 312] on button "Review" at bounding box center [710, 321] width 42 height 19
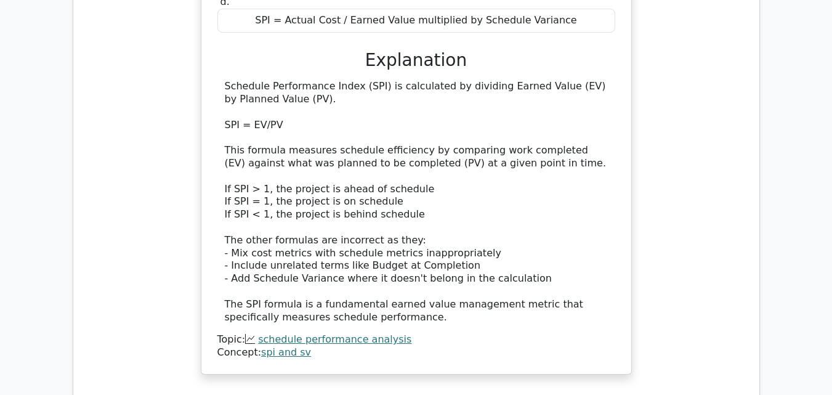
scroll to position [3847, 0]
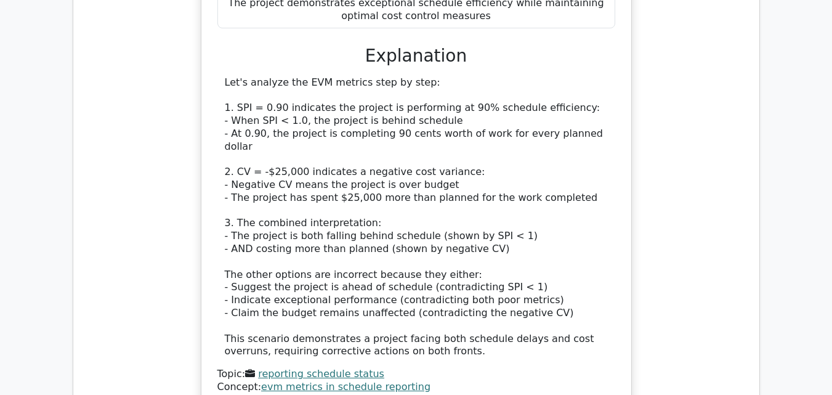
scroll to position [4569, 0]
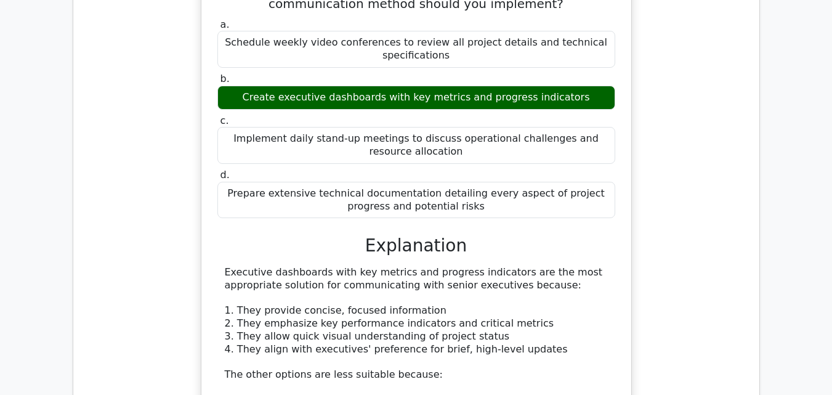
scroll to position [5137, 0]
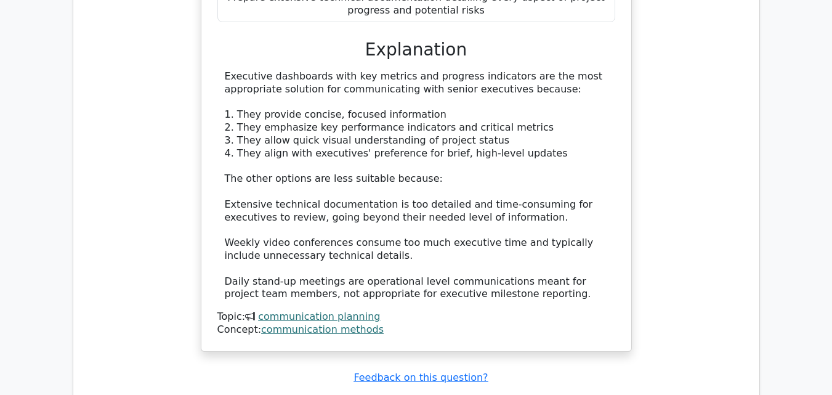
scroll to position [5312, 0]
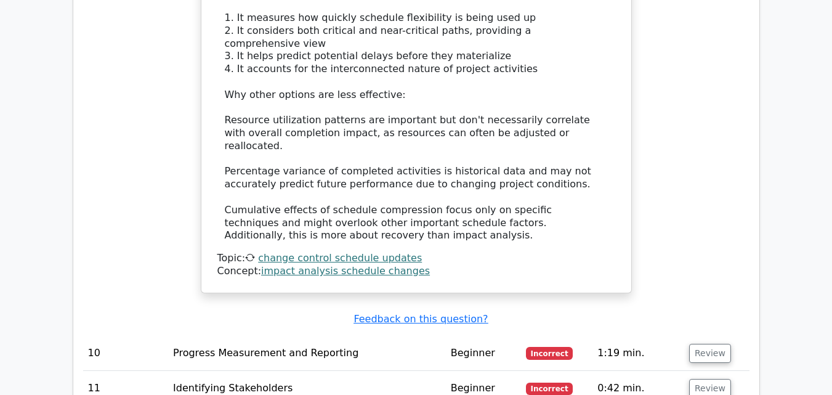
scroll to position [6087, 0]
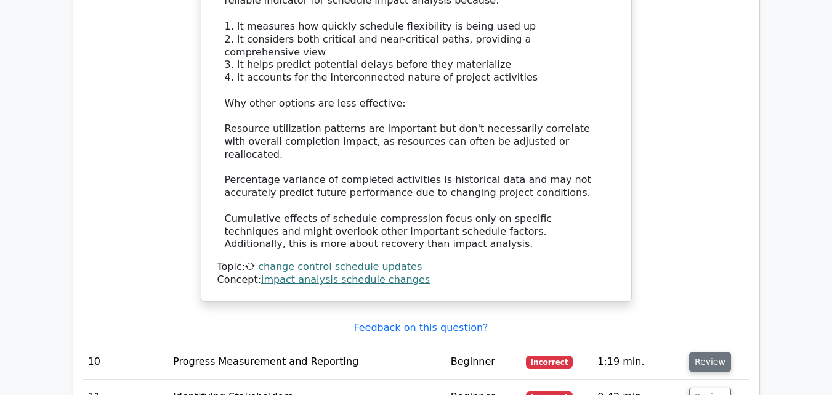
click at [703, 352] on button "Review" at bounding box center [710, 361] width 42 height 19
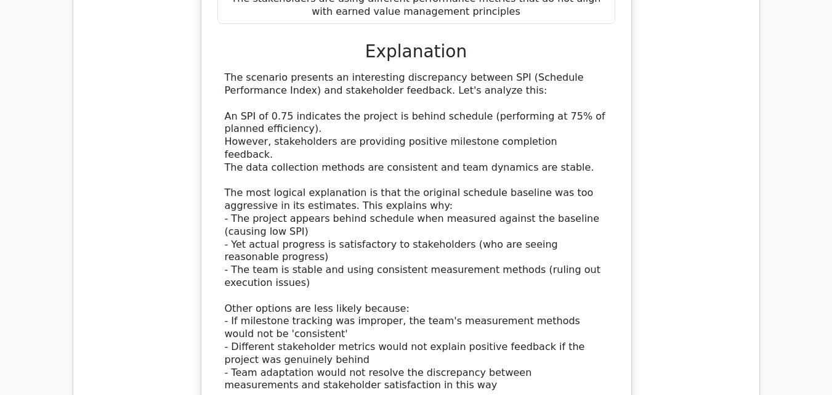
scroll to position [6809, 0]
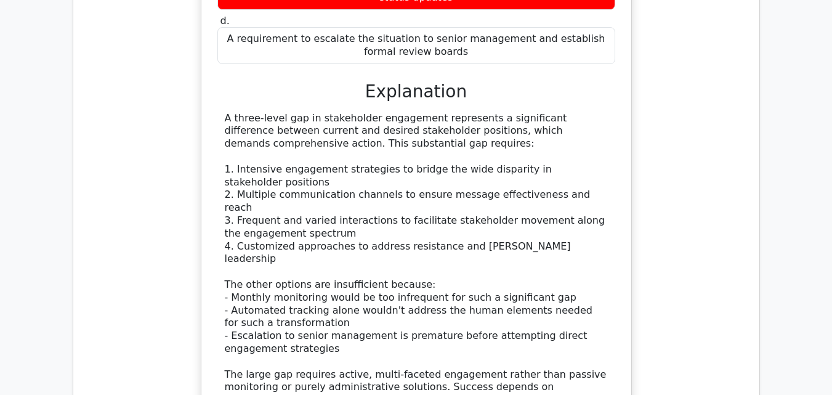
scroll to position [7539, 0]
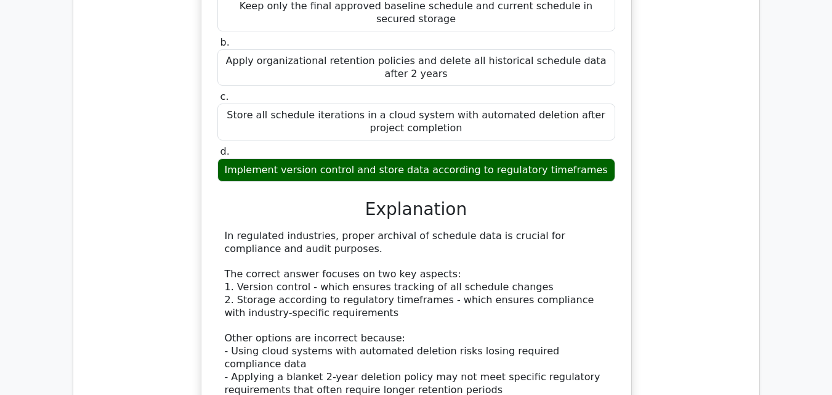
scroll to position [8164, 0]
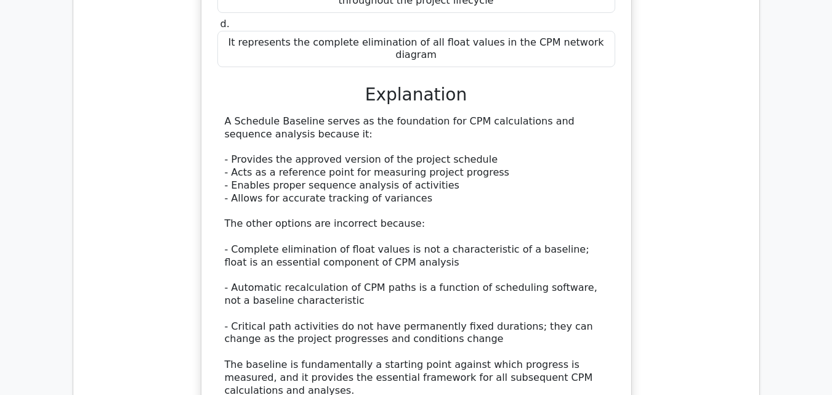
scroll to position [9011, 0]
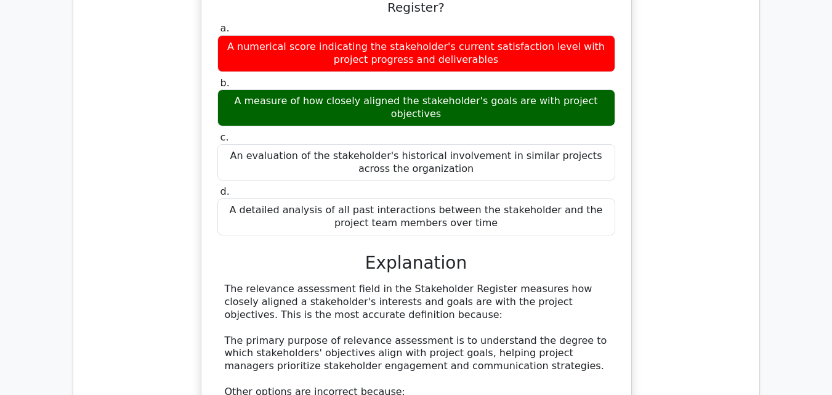
scroll to position [9587, 0]
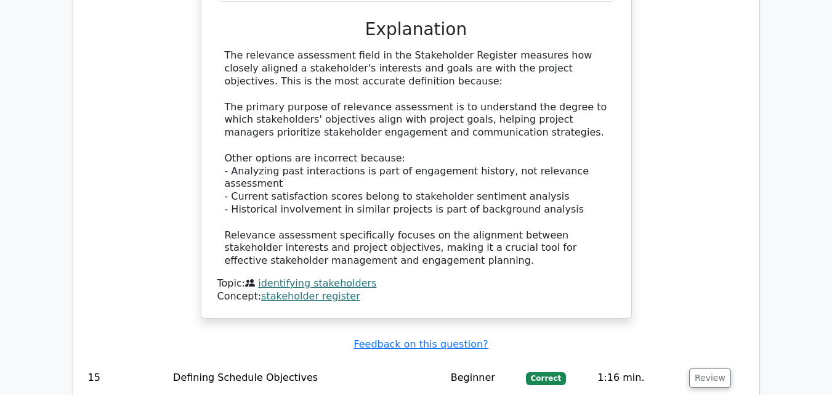
scroll to position [9822, 0]
